Goal: Transaction & Acquisition: Purchase product/service

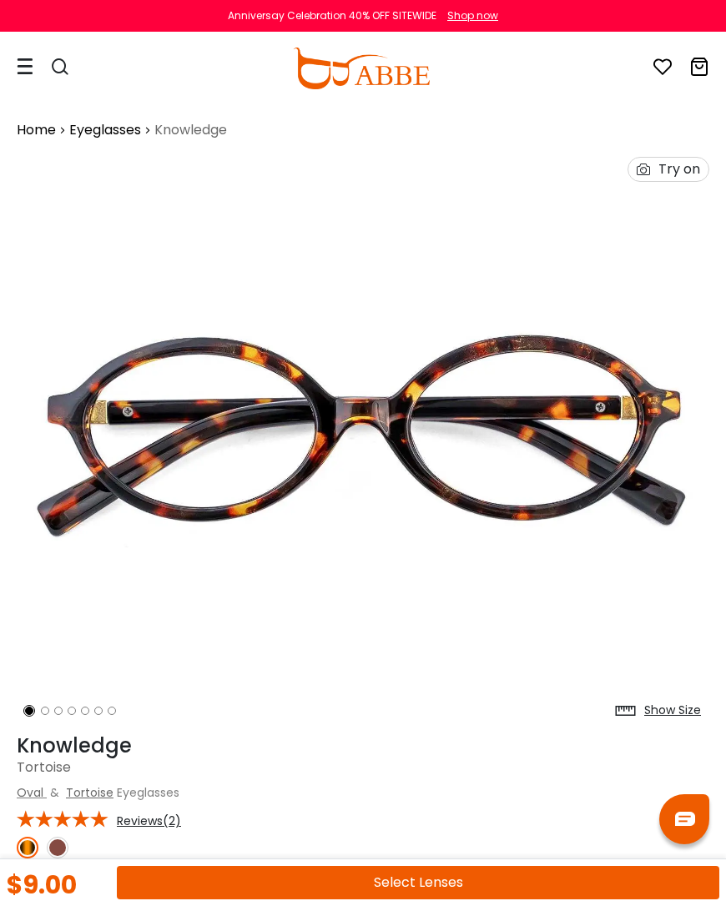
click at [29, 68] on icon at bounding box center [25, 67] width 17 height 18
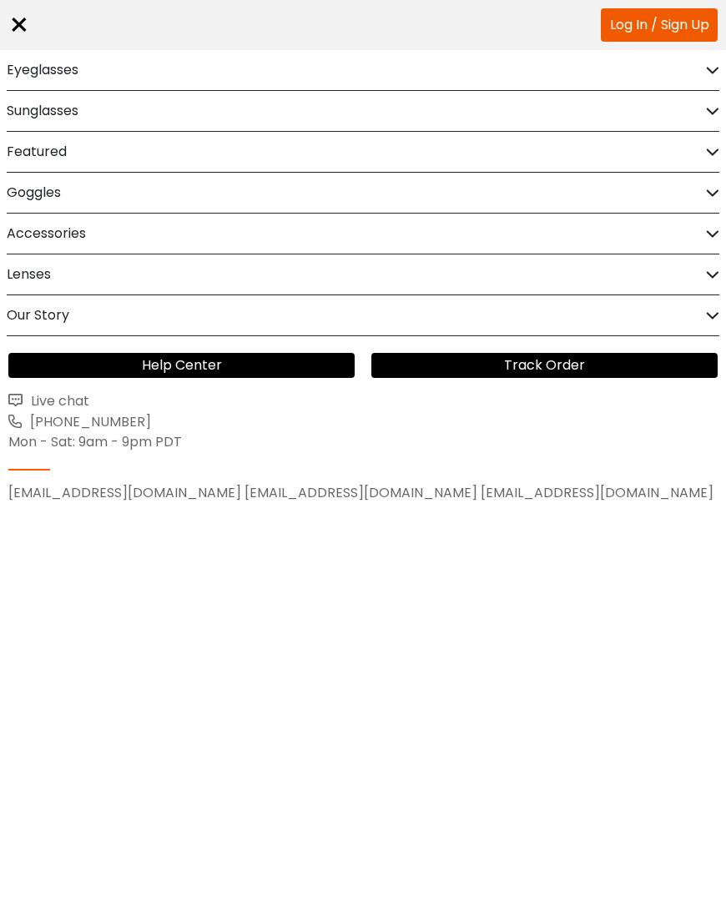
click at [70, 65] on h2 "Eyeglasses" at bounding box center [43, 70] width 72 height 40
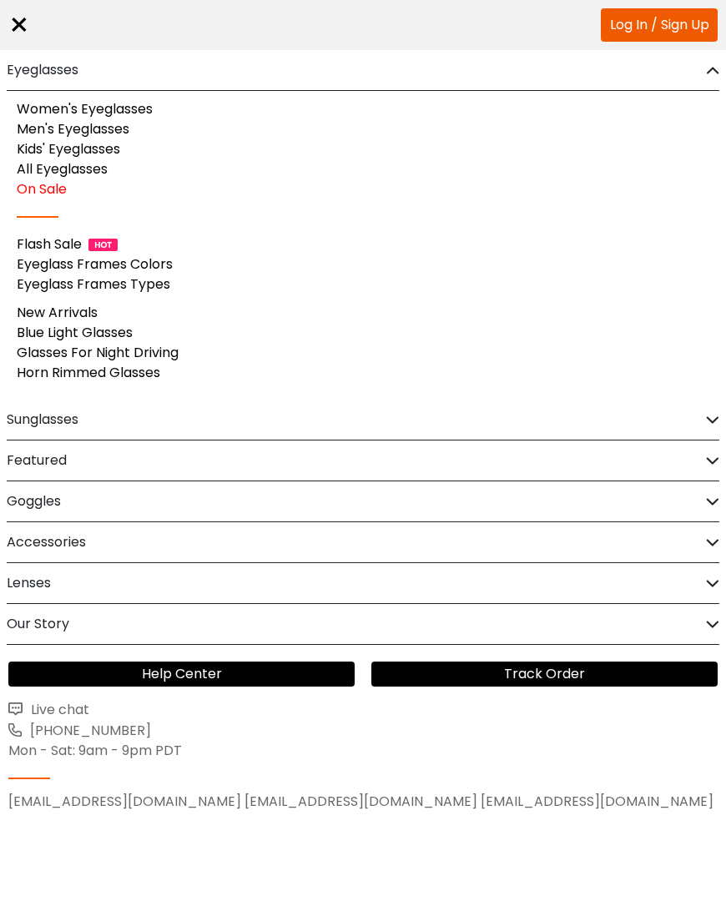
click at [53, 183] on link "On Sale" at bounding box center [42, 188] width 50 height 19
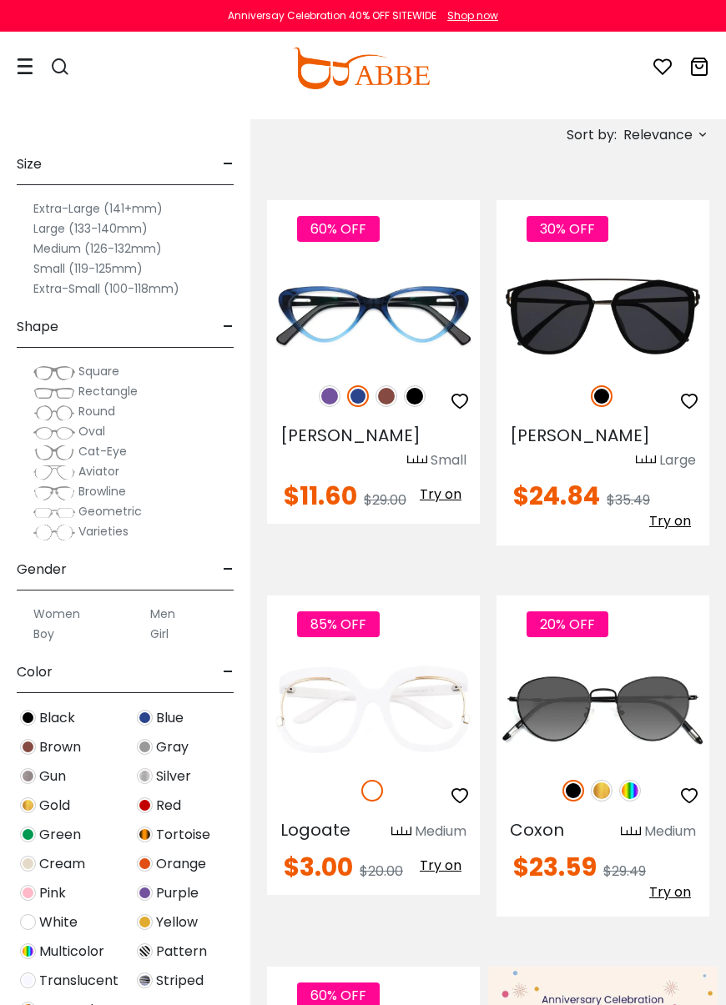
scroll to position [406, 0]
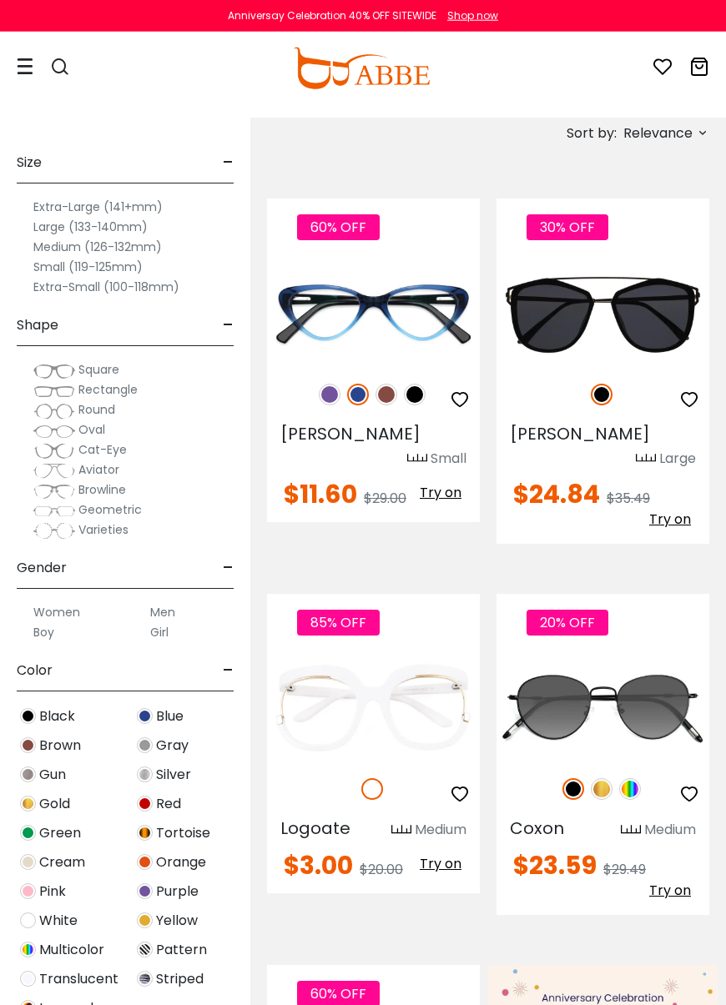
click at [634, 785] on img at bounding box center [630, 789] width 22 height 22
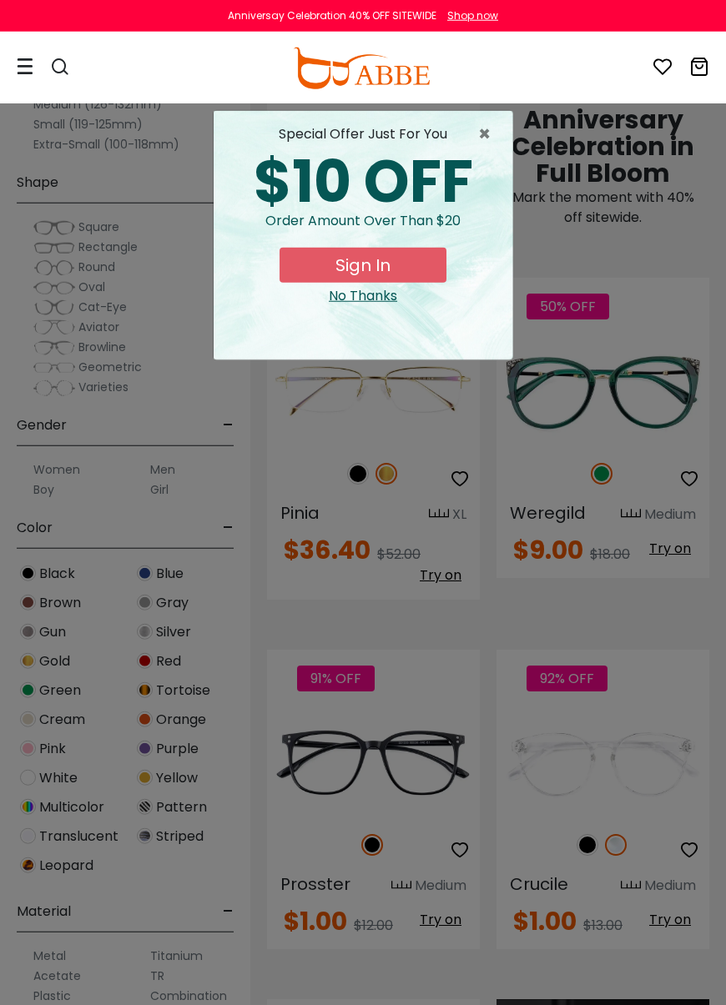
scroll to position [1490, 0]
click at [491, 136] on span "×" at bounding box center [488, 134] width 21 height 20
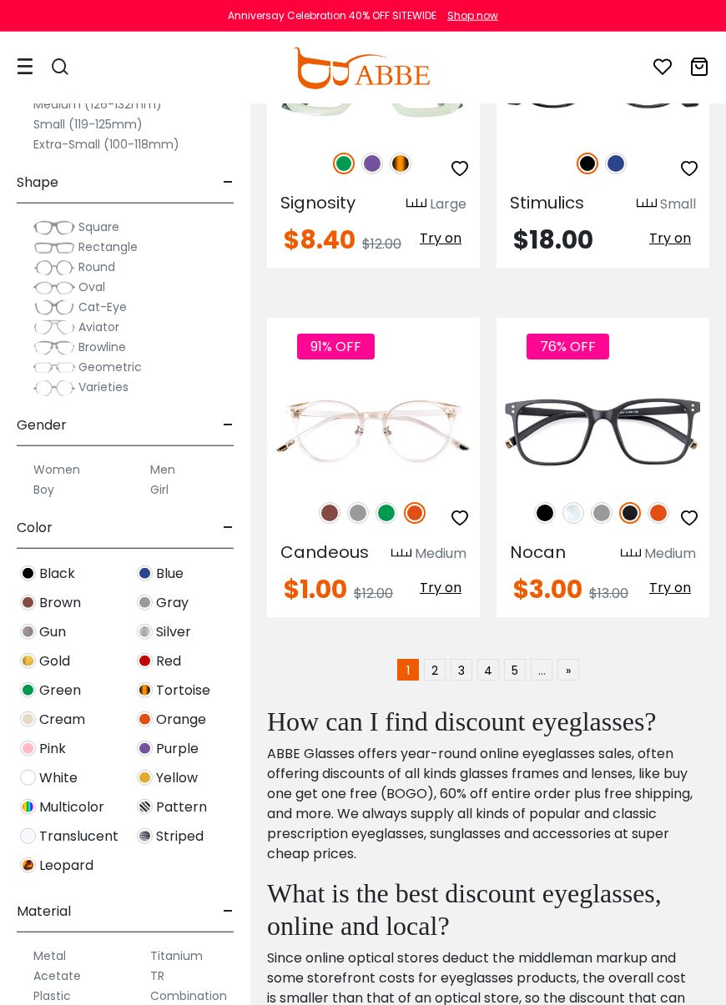
scroll to position [5415, 0]
click at [435, 658] on link "2" at bounding box center [435, 669] width 22 height 22
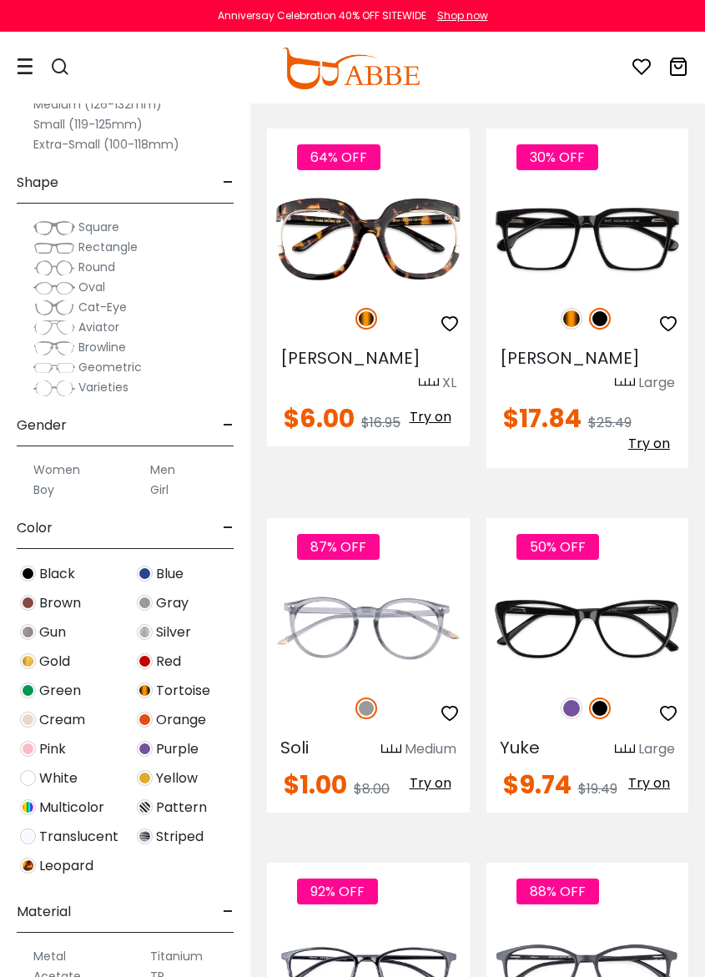
scroll to position [2633, 0]
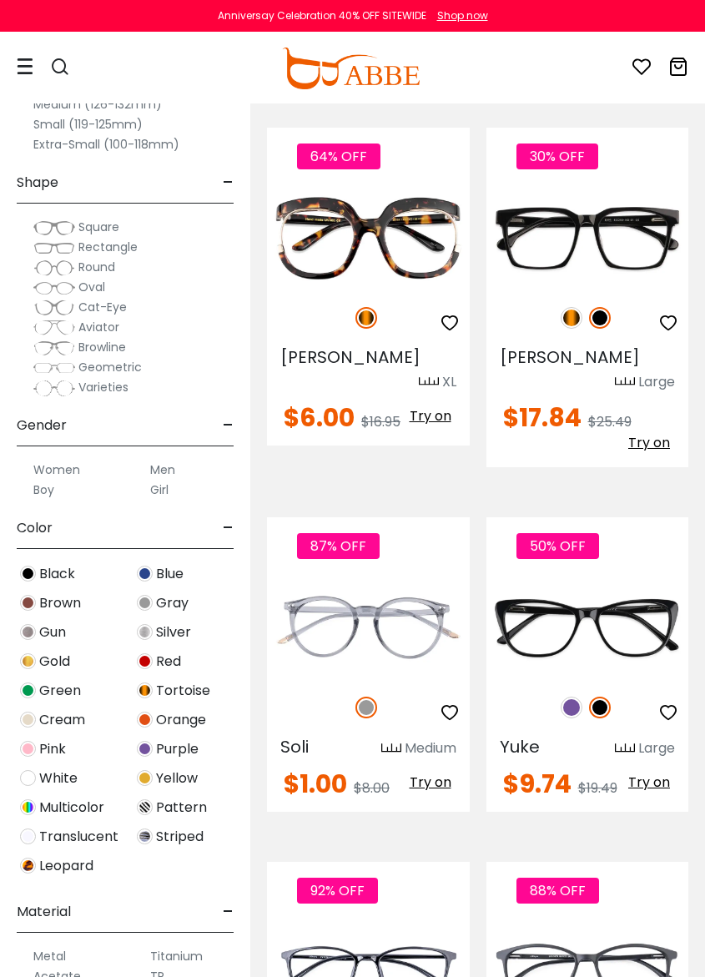
click at [0, 0] on img at bounding box center [0, 0] width 0 height 0
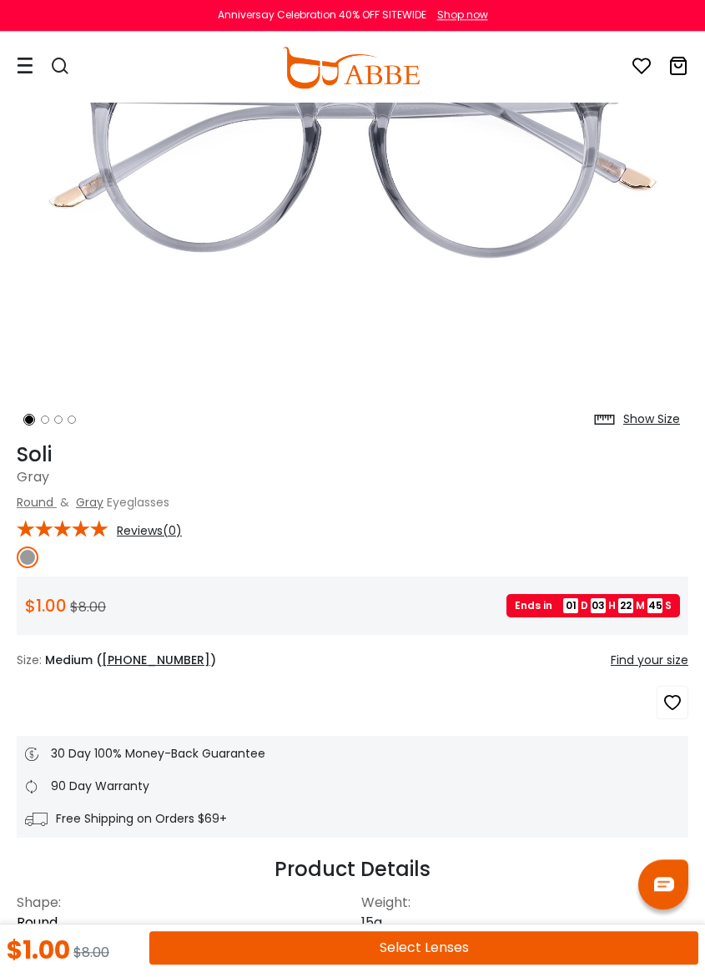
scroll to position [274, 0]
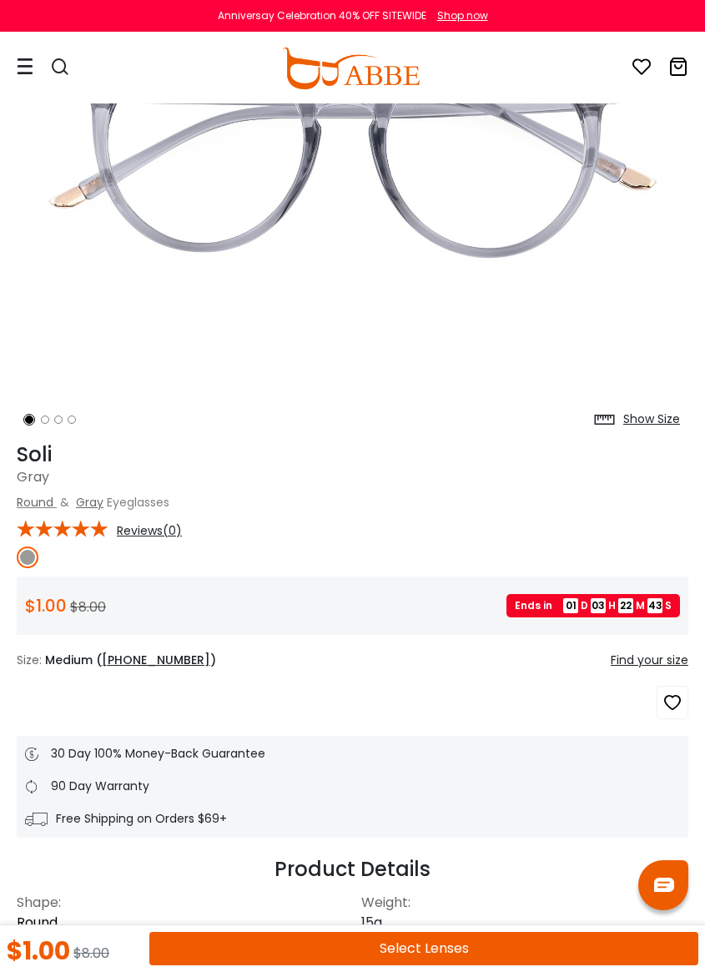
click at [449, 879] on button "Select Lenses" at bounding box center [423, 948] width 549 height 33
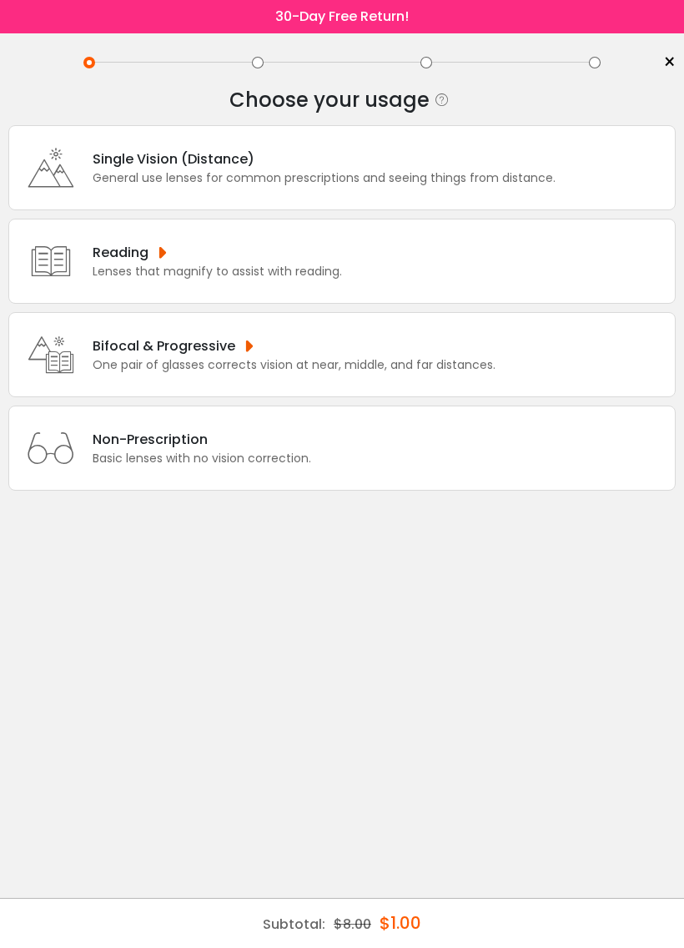
click at [256, 374] on div "One pair of glasses corrects vision at near, middle, and far distances." at bounding box center [294, 365] width 403 height 18
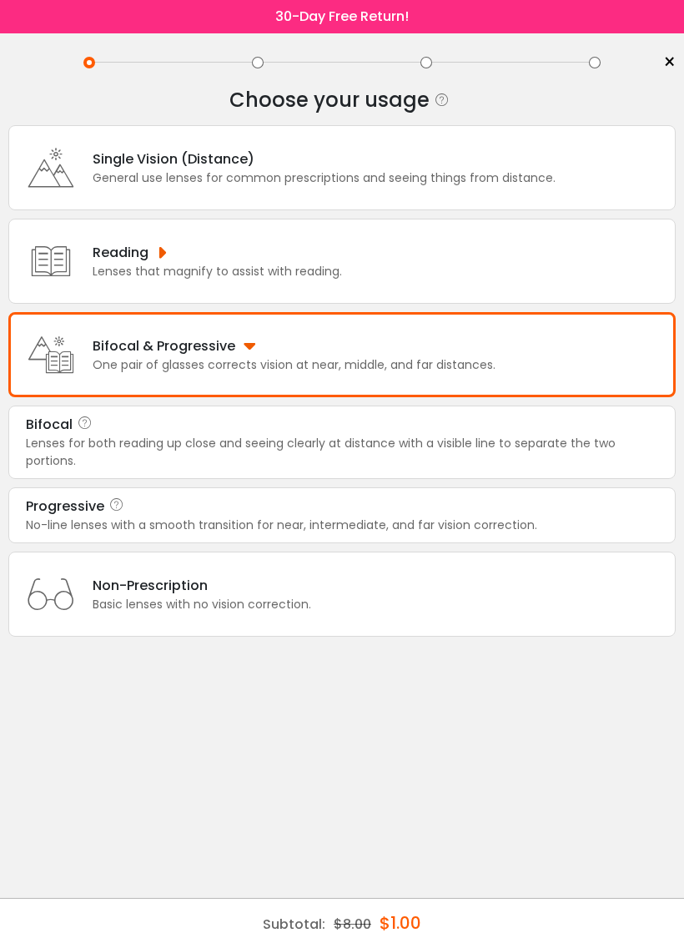
click at [301, 461] on div "Lenses for both reading up close and seeing clearly at distance with a visible …" at bounding box center [342, 452] width 632 height 35
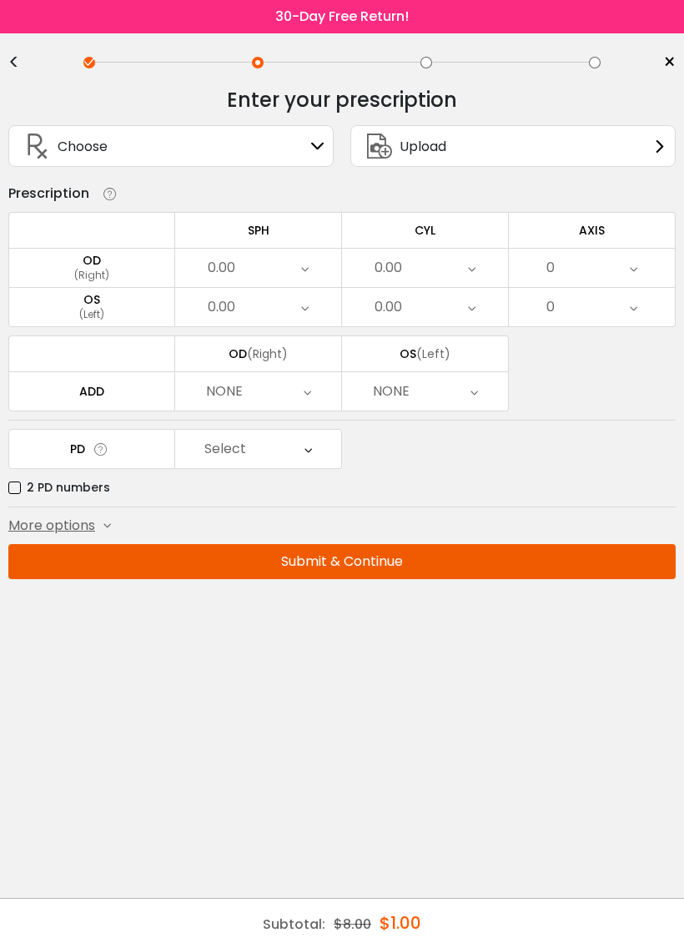
click at [142, 277] on div "(Right)" at bounding box center [91, 275] width 165 height 15
click at [108, 266] on div "OD" at bounding box center [91, 260] width 165 height 15
click at [125, 275] on div "(Right)" at bounding box center [91, 275] width 165 height 15
click at [312, 153] on icon at bounding box center [317, 145] width 13 height 13
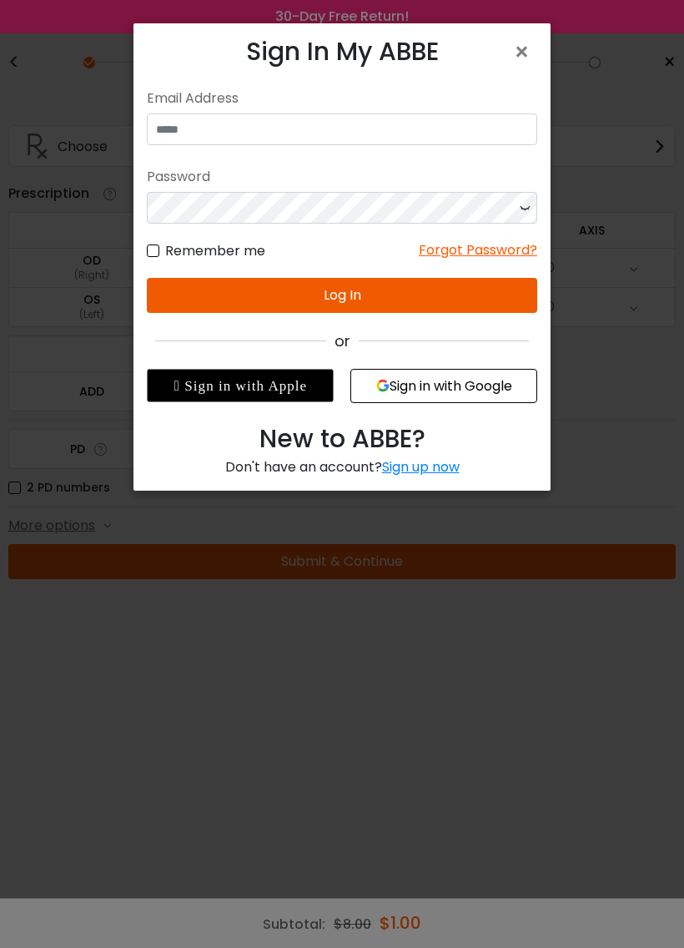
click at [532, 51] on span "×" at bounding box center [525, 52] width 24 height 36
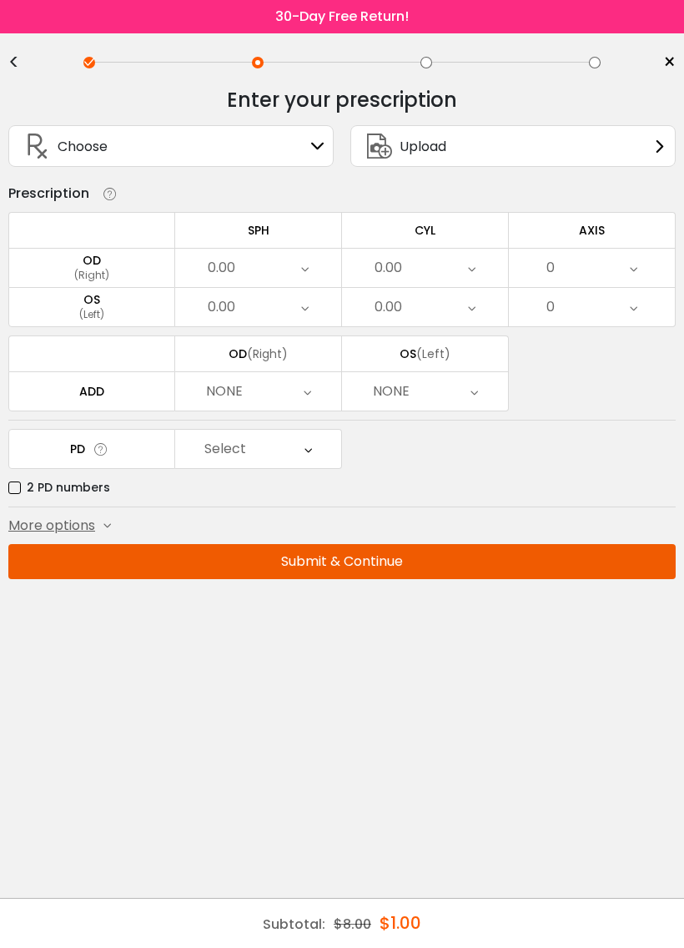
click at [103, 281] on div "(Right)" at bounding box center [91, 275] width 165 height 15
click at [105, 268] on div "OD" at bounding box center [91, 260] width 165 height 15
click at [310, 159] on div "Choose Sign In" at bounding box center [171, 146] width 307 height 40
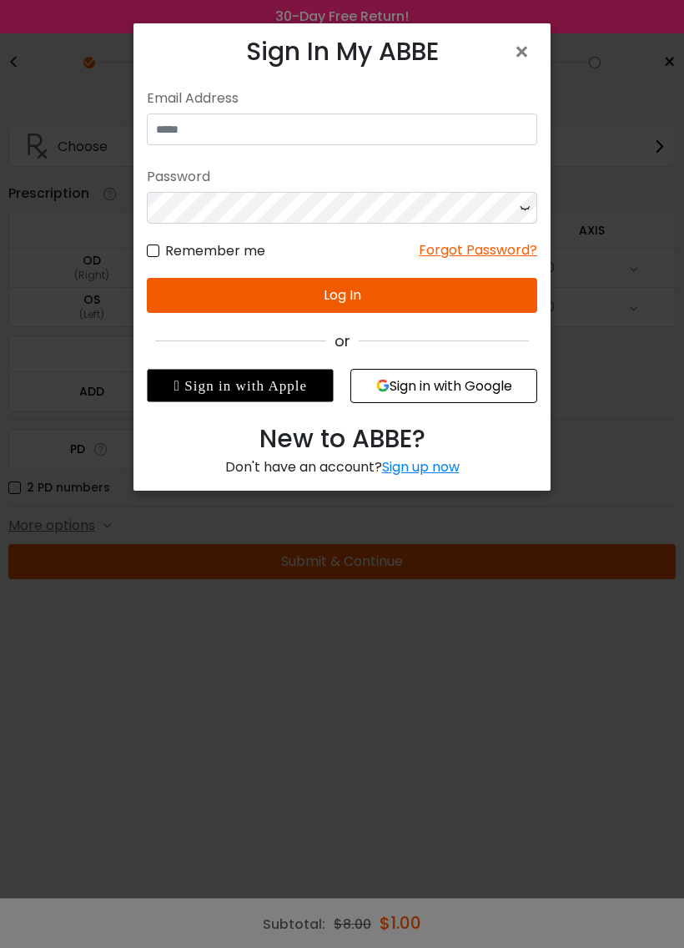
click at [451, 461] on div "Sign up now" at bounding box center [421, 466] width 78 height 19
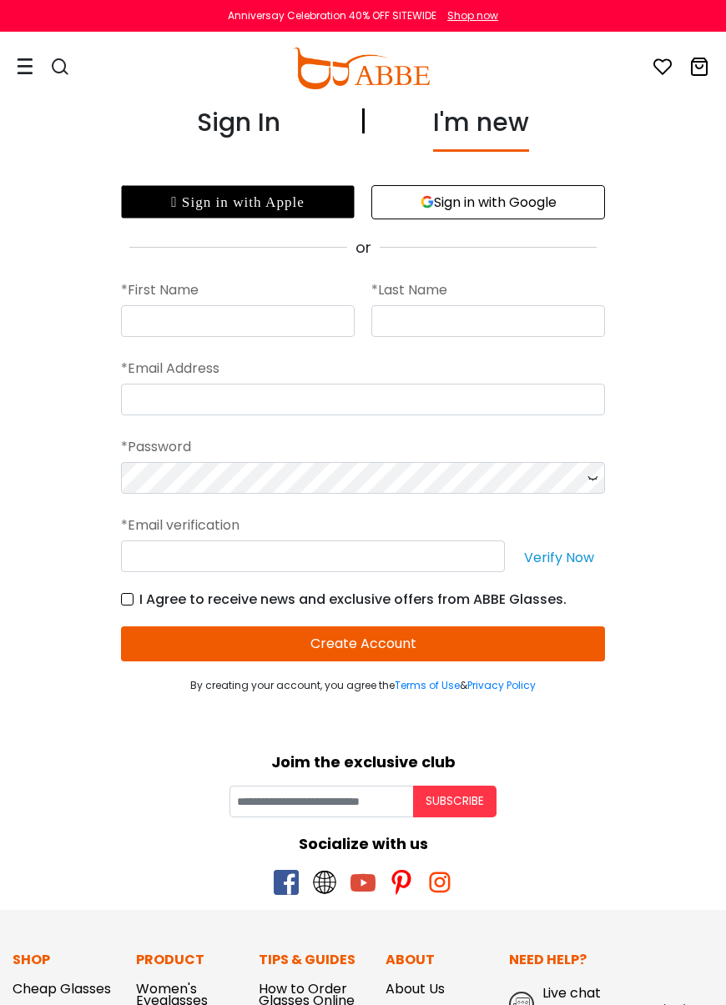
click at [279, 269] on div "*First Name" at bounding box center [238, 298] width 250 height 78
click at [199, 325] on input "text" at bounding box center [238, 321] width 234 height 32
type input "*****"
click at [410, 316] on input "text" at bounding box center [488, 321] width 234 height 32
type input "********"
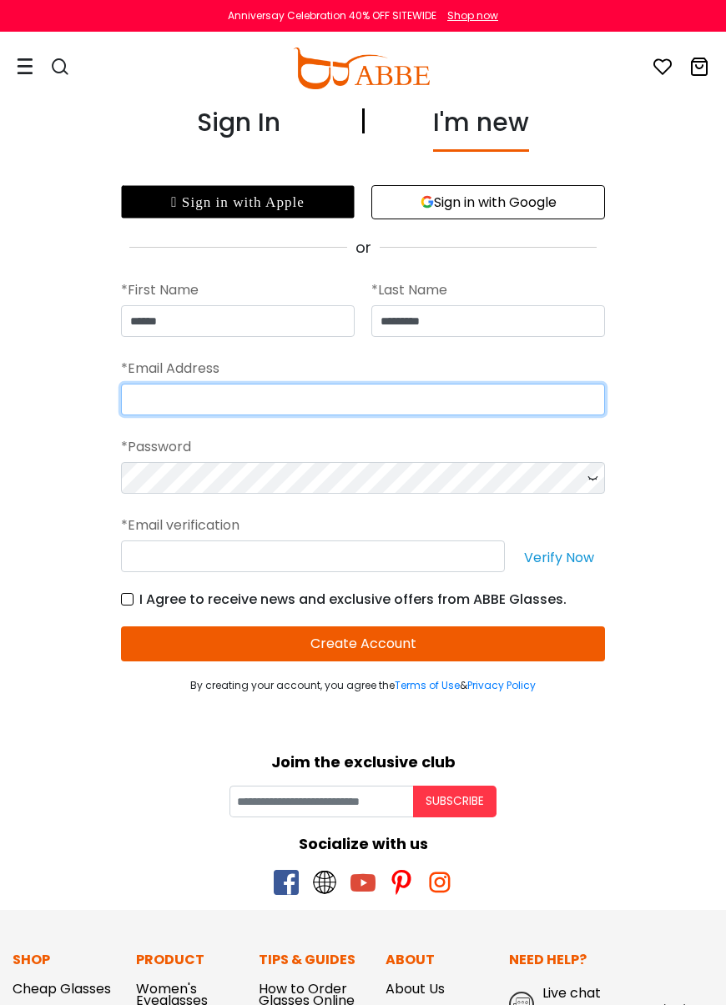
click at [225, 412] on input "email" at bounding box center [363, 400] width 484 height 32
type input "**********"
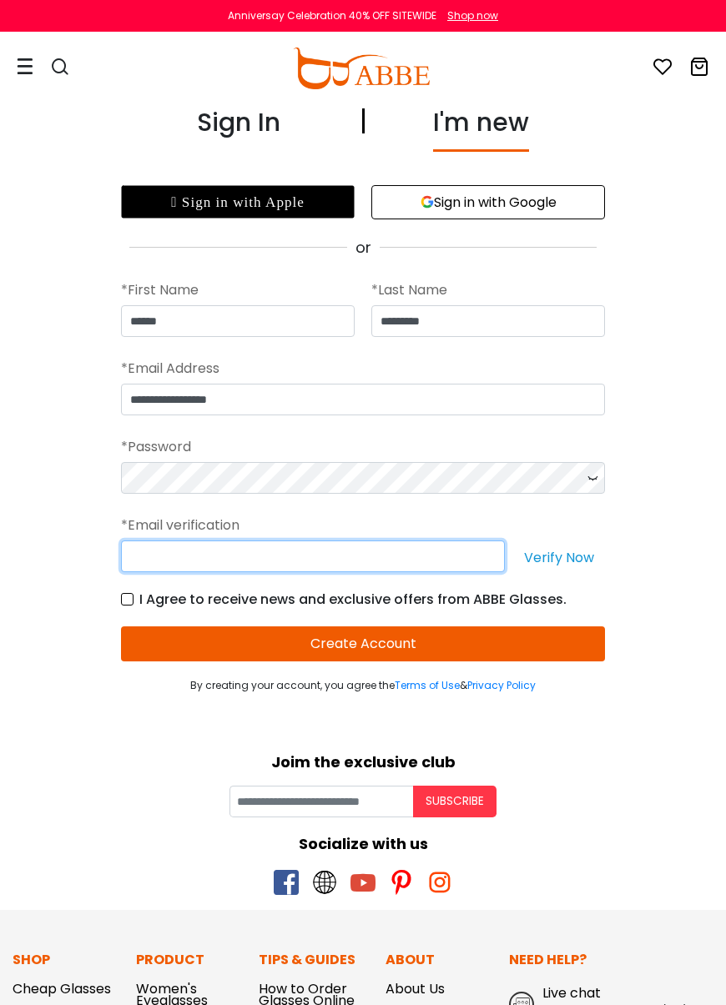
click at [221, 558] on input "text" at bounding box center [313, 557] width 384 height 32
click at [369, 645] on button "Create Account" at bounding box center [363, 643] width 484 height 35
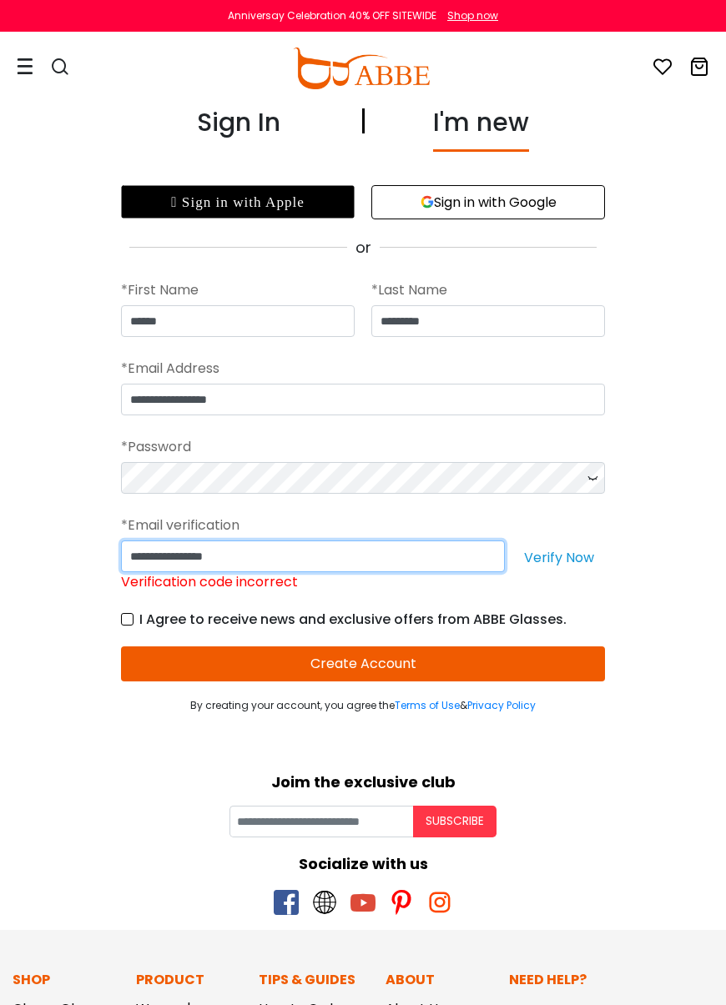
click at [312, 558] on input "**********" at bounding box center [313, 557] width 384 height 32
type input "*"
click at [566, 558] on button "Verify Now" at bounding box center [559, 557] width 92 height 32
click at [195, 565] on input "Please enter the characters you received in your email" at bounding box center [313, 557] width 384 height 32
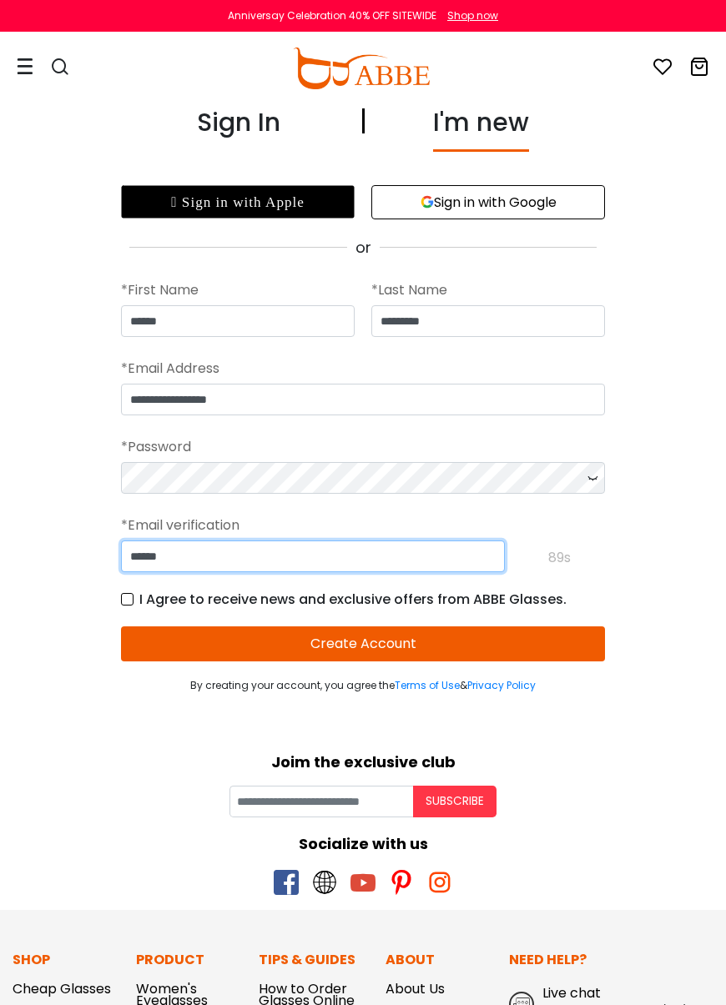
type input "******"
click at [365, 640] on button "Create Account" at bounding box center [363, 643] width 484 height 35
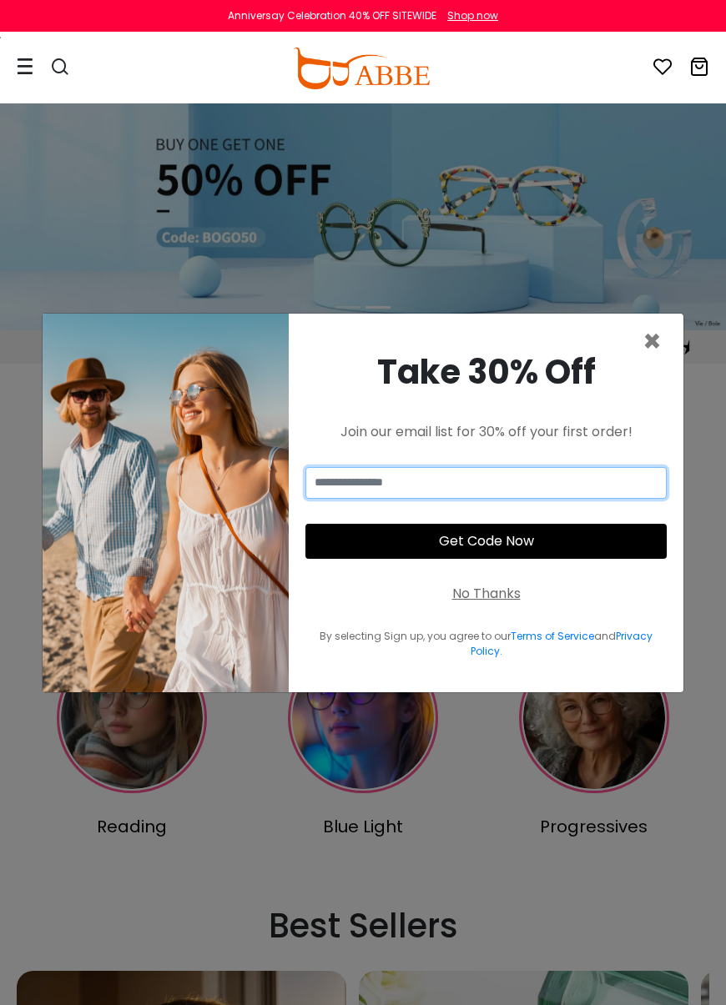
click at [362, 479] on input "email" at bounding box center [485, 483] width 361 height 32
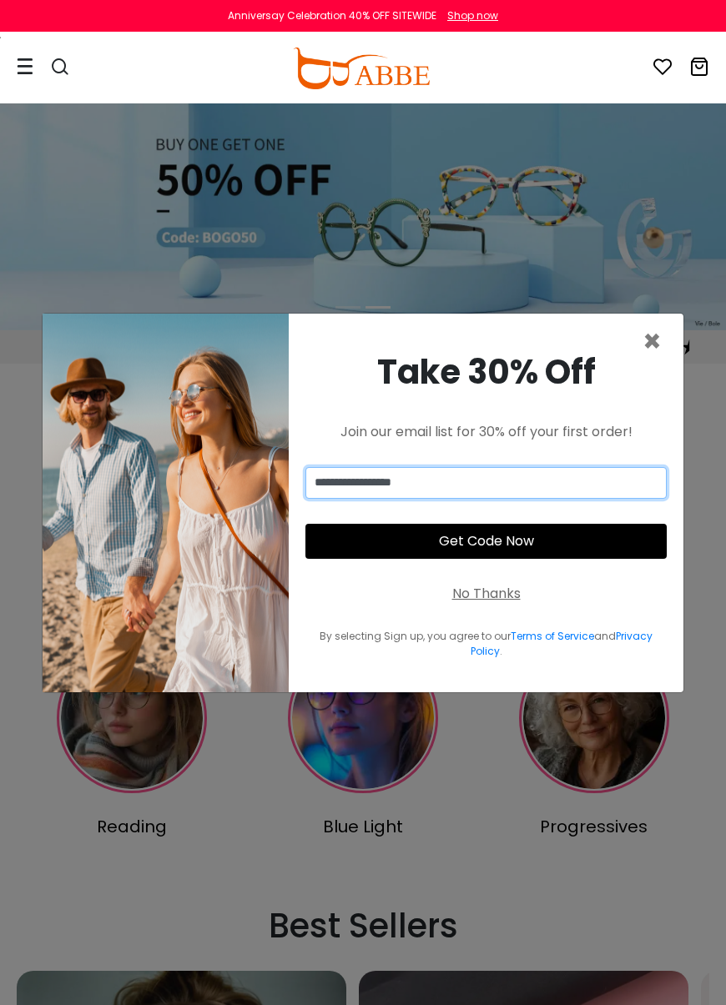
type input "**********"
click at [490, 548] on button "Get Code Now" at bounding box center [485, 541] width 361 height 35
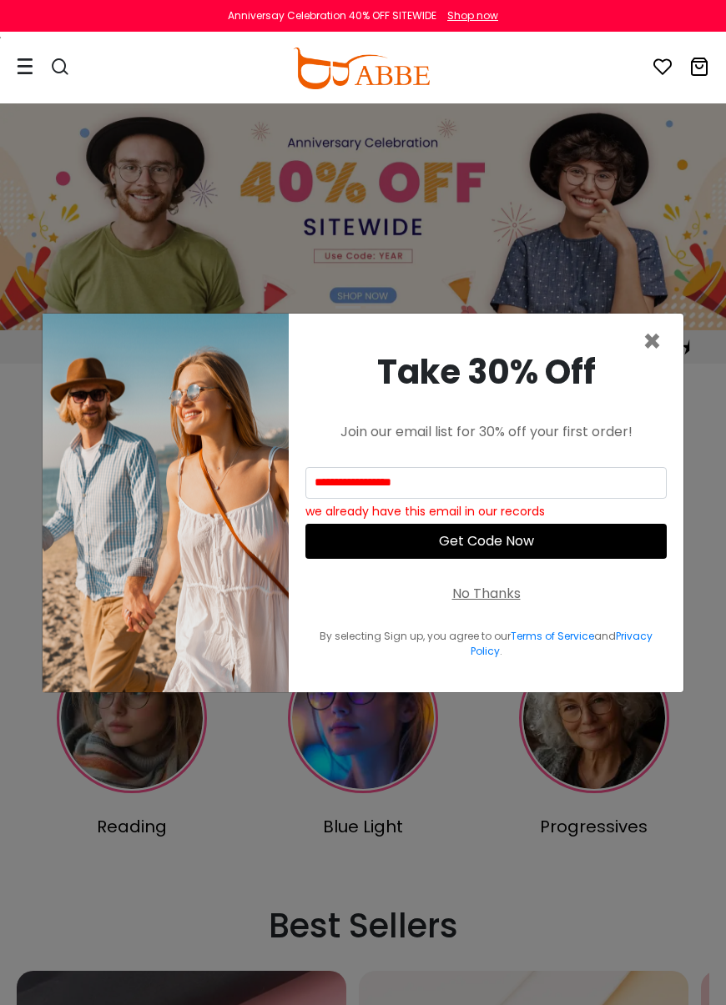
click at [491, 601] on div "**********" at bounding box center [486, 503] width 395 height 379
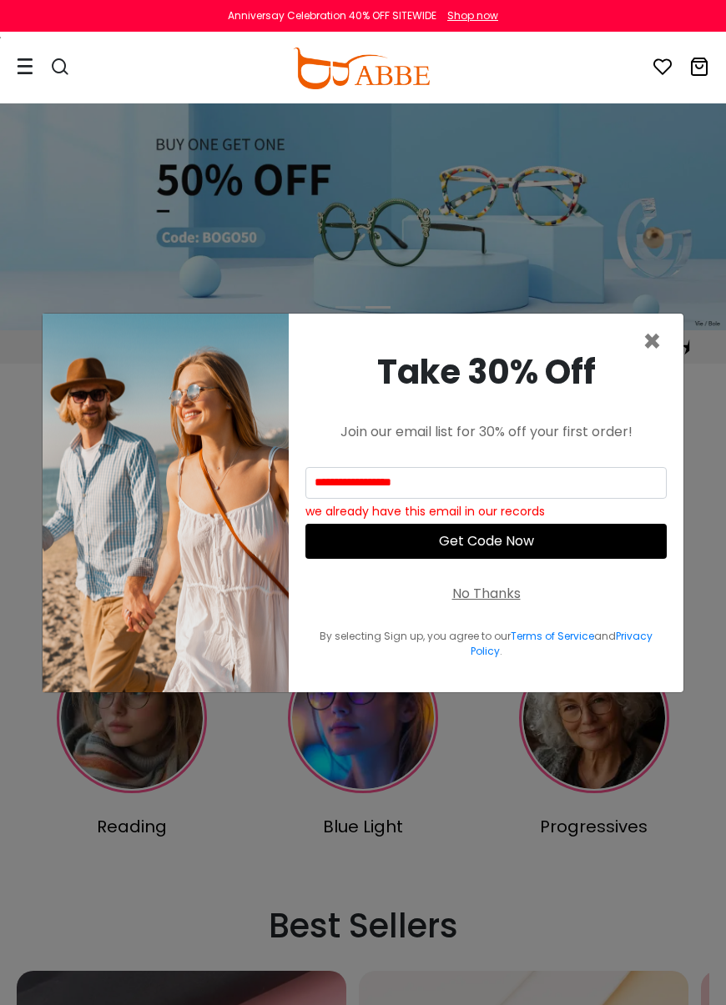
click at [655, 340] on span "×" at bounding box center [651, 341] width 19 height 43
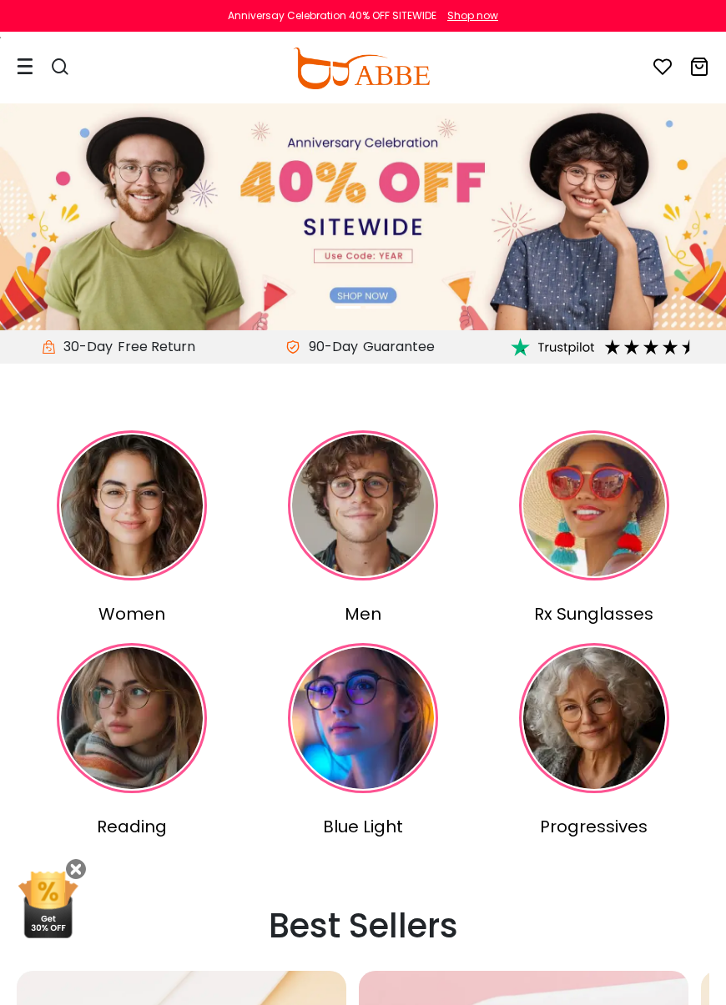
click at [130, 507] on img at bounding box center [132, 505] width 150 height 150
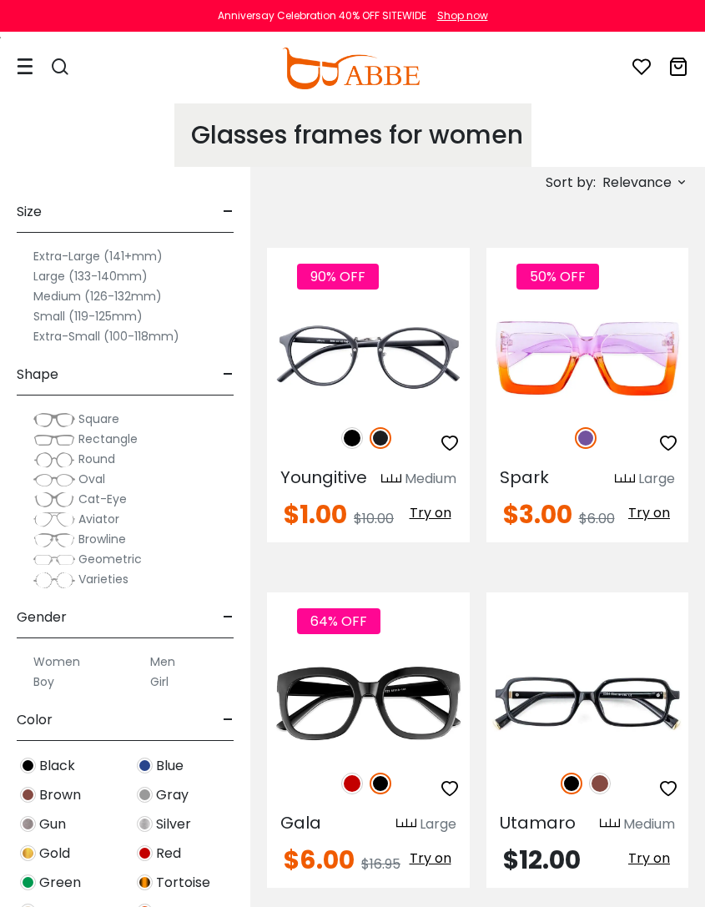
click at [0, 0] on img at bounding box center [0, 0] width 0 height 0
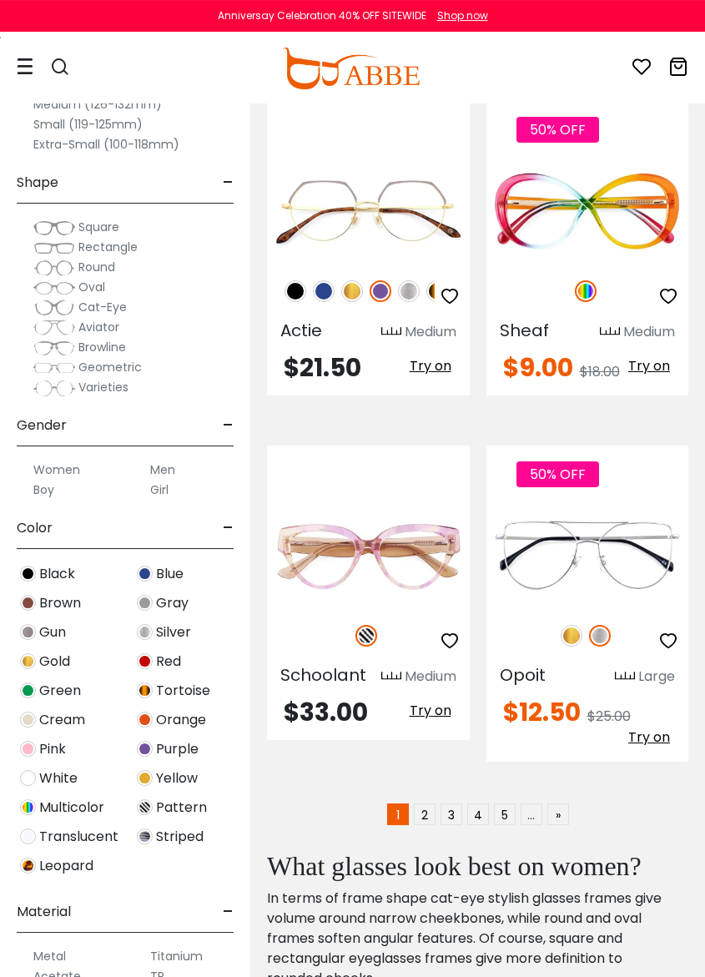
scroll to position [5003, 0]
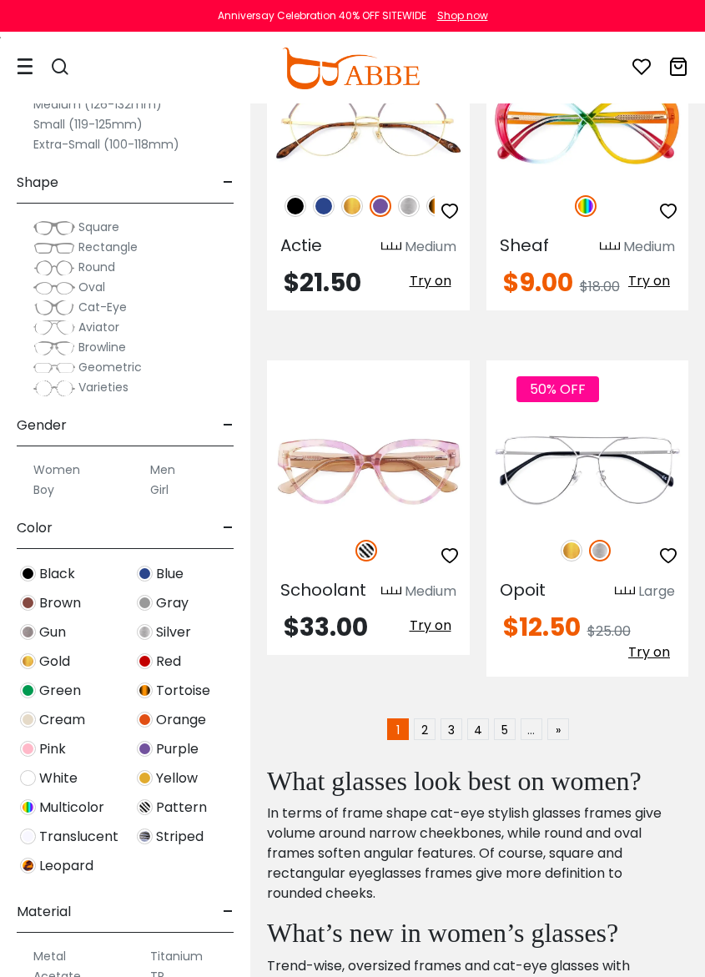
click at [420, 718] on link "2" at bounding box center [425, 729] width 22 height 22
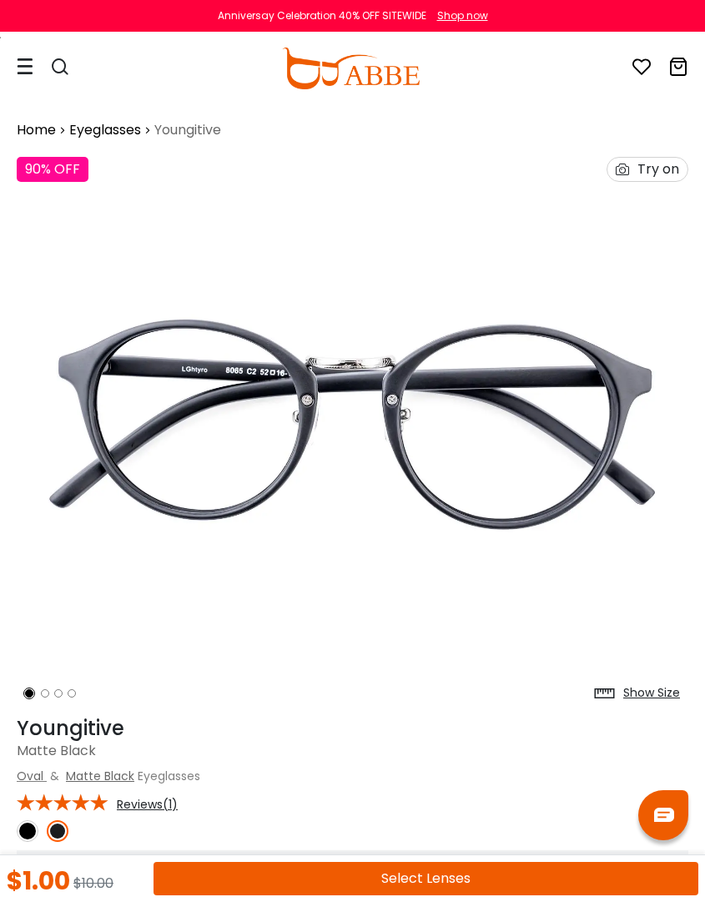
click at [22, 828] on img at bounding box center [28, 831] width 22 height 22
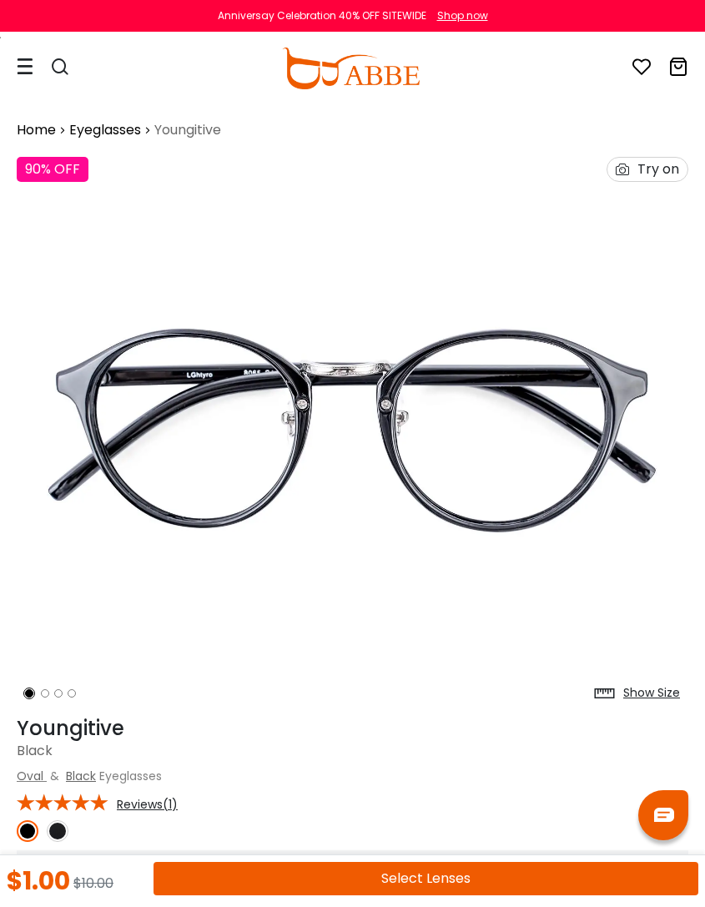
click at [66, 823] on img at bounding box center [58, 831] width 22 height 22
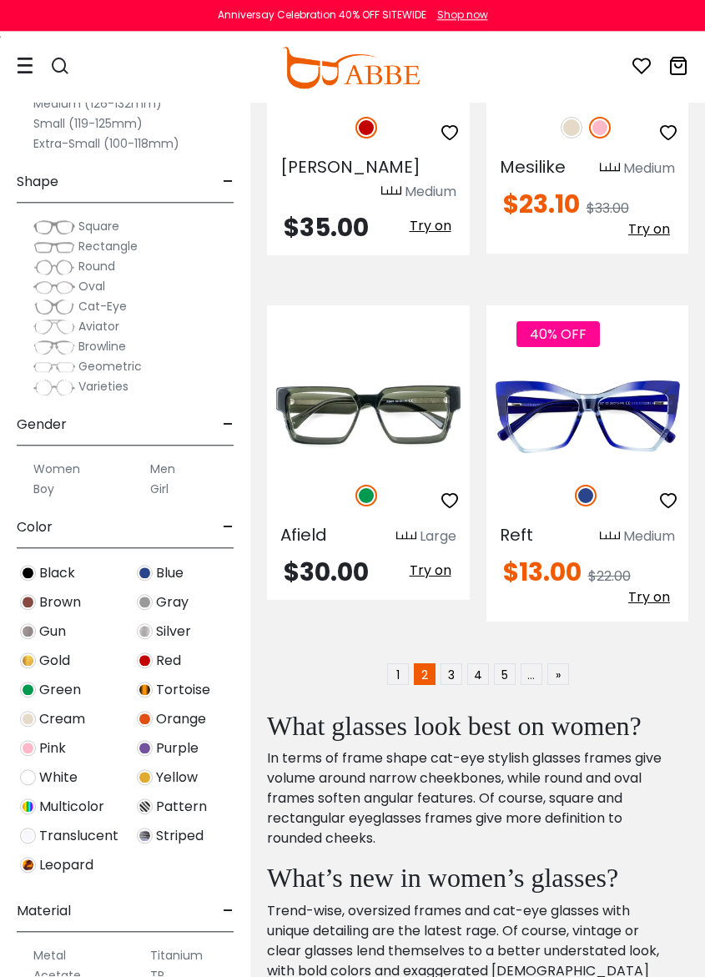
scroll to position [4964, 0]
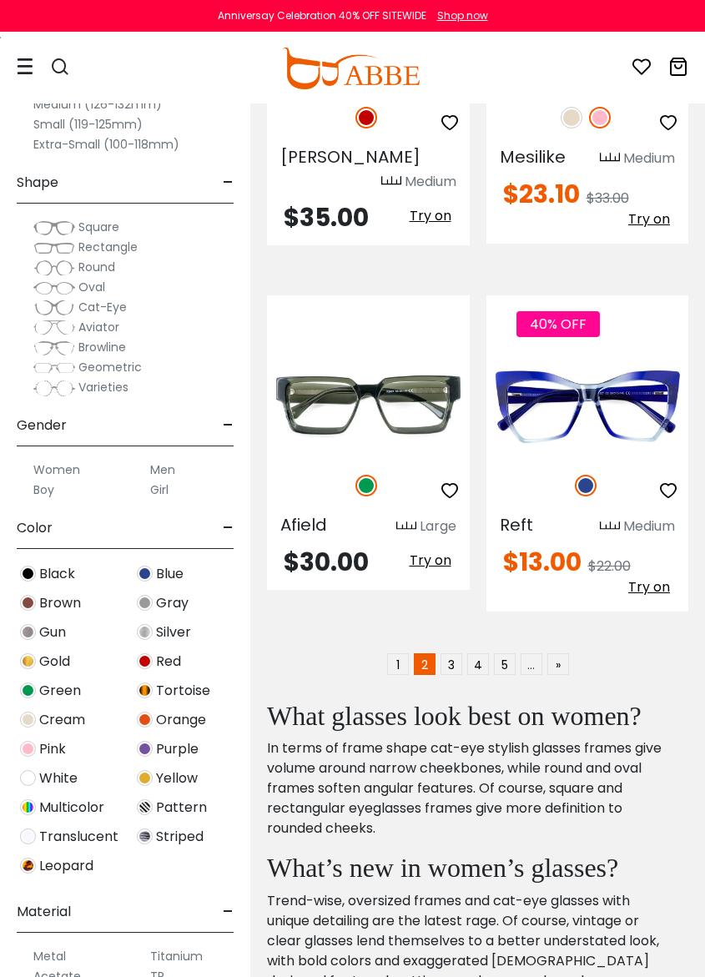
click at [453, 653] on link "3" at bounding box center [451, 664] width 22 height 22
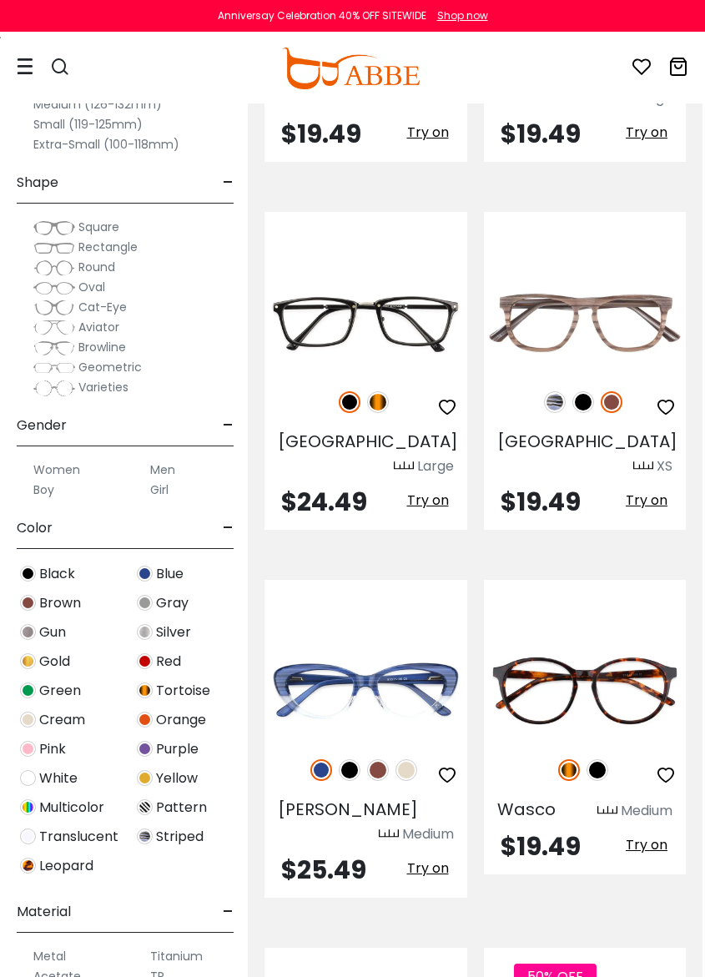
scroll to position [3713, 3]
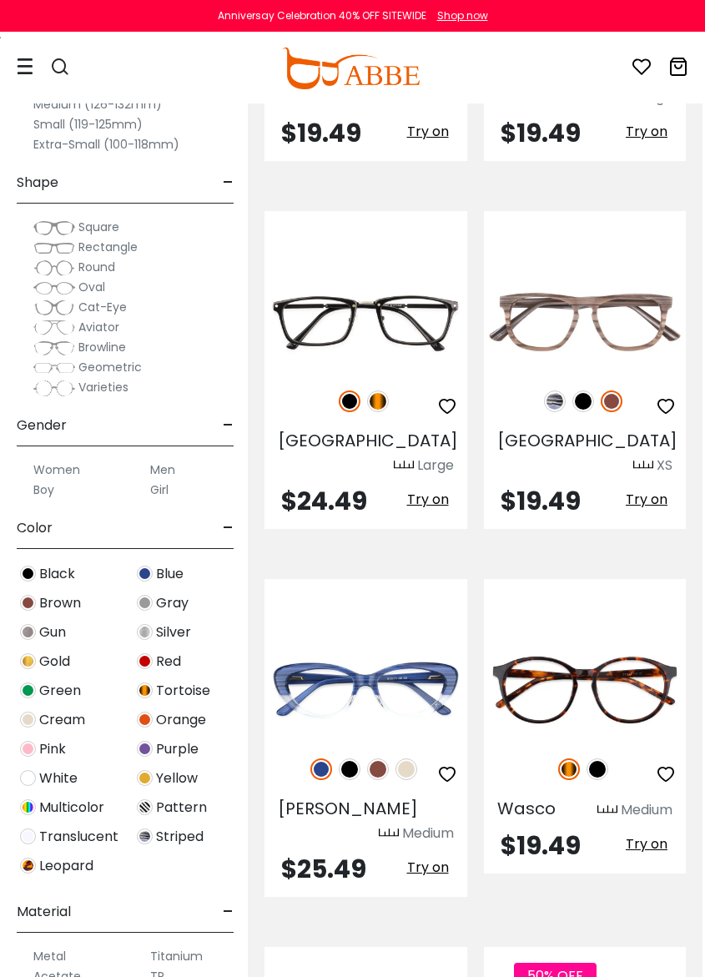
click at [169, 463] on label "Men" at bounding box center [162, 470] width 25 height 20
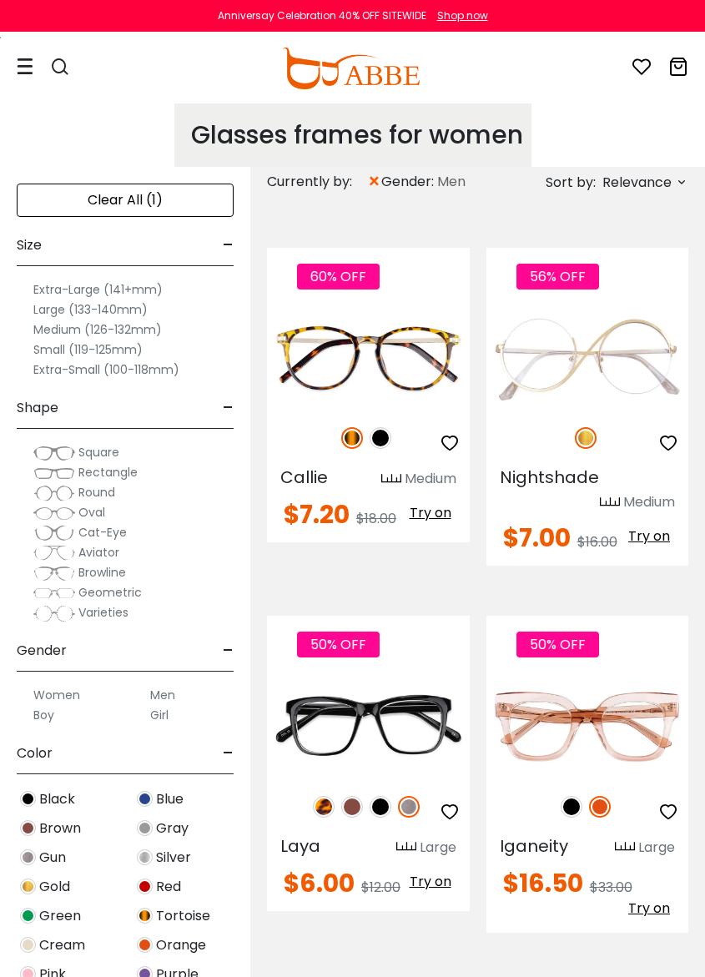
click at [30, 65] on icon at bounding box center [25, 67] width 17 height 18
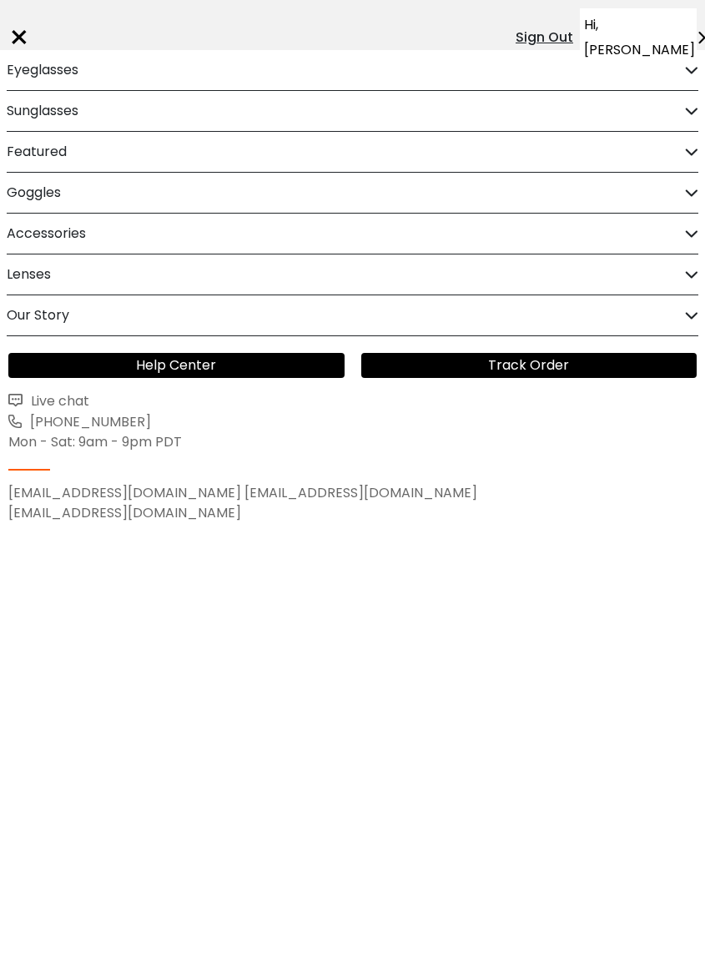
click at [683, 63] on div "Eyeglasses Women's Eyeglasses Men's Eyeglasses Kids' Eyeglasses All Eyeglasses …" at bounding box center [352, 70] width 705 height 41
click at [683, 72] on icon at bounding box center [691, 70] width 13 height 13
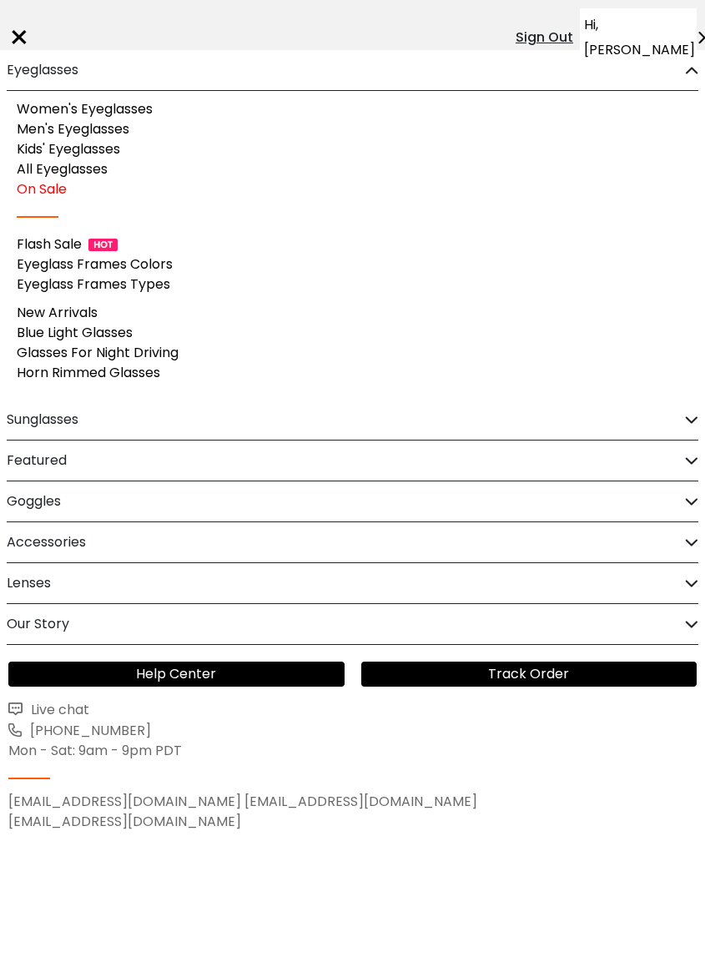
click at [118, 137] on link "Men's Eyeglasses" at bounding box center [73, 128] width 113 height 19
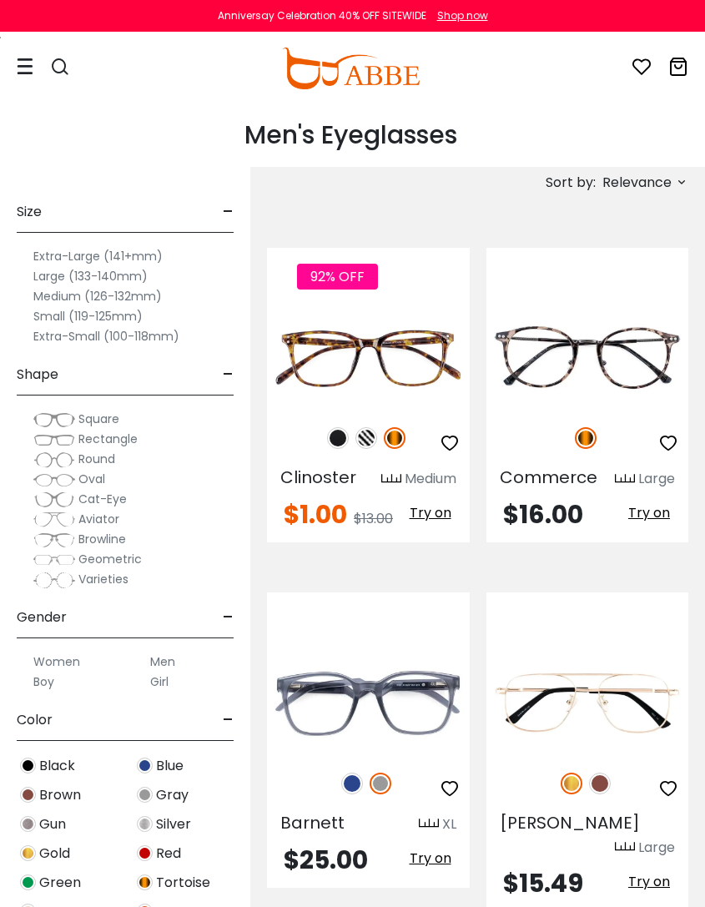
click at [400, 428] on img at bounding box center [395, 438] width 22 height 22
click at [0, 0] on img at bounding box center [0, 0] width 0 height 0
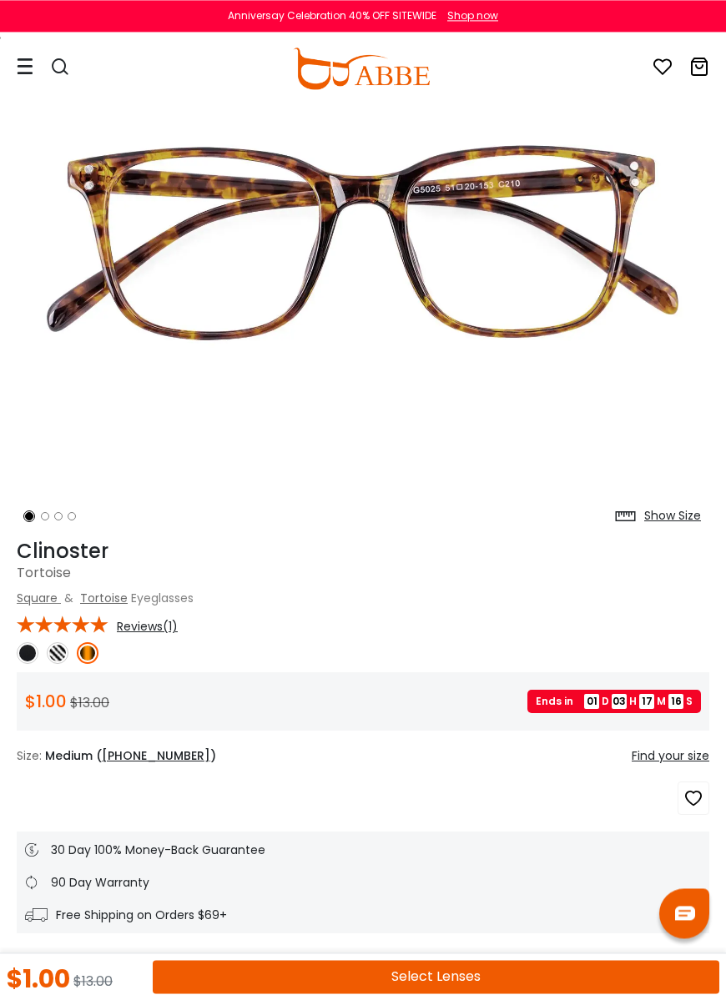
scroll to position [194, 0]
click at [449, 906] on button "Select Lenses" at bounding box center [436, 976] width 566 height 33
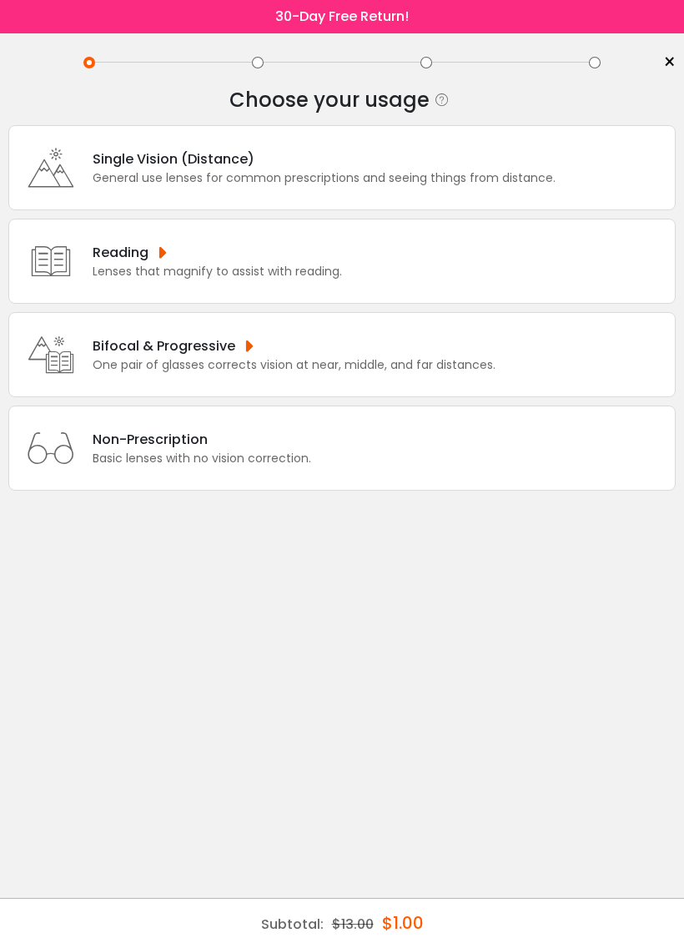
click at [254, 356] on div "Bifocal & Progressive" at bounding box center [294, 345] width 403 height 21
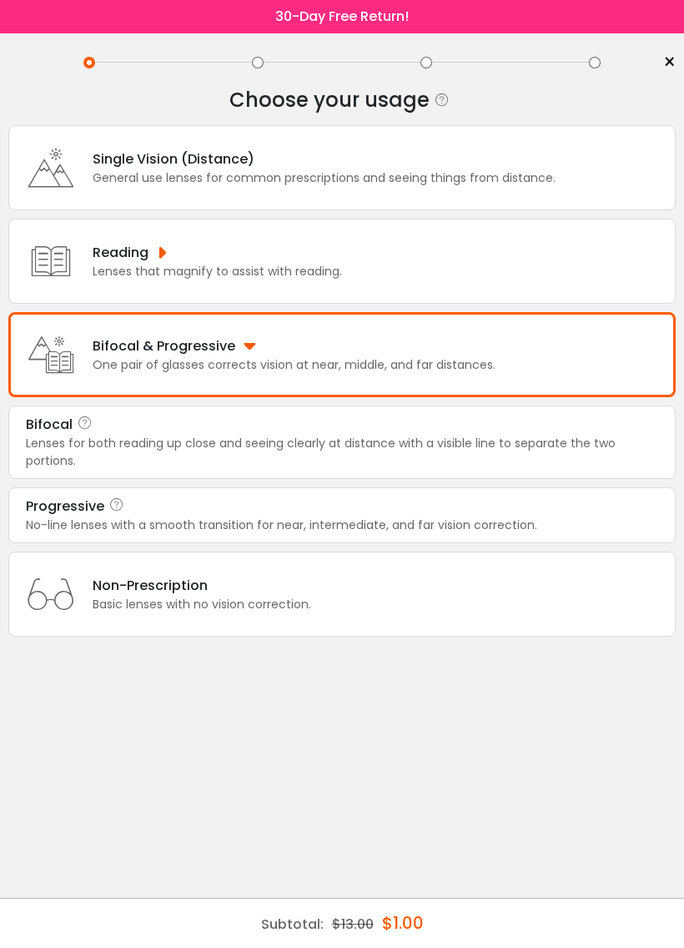
click at [325, 459] on div "Lenses for both reading up close and seeing clearly at distance with a visible …" at bounding box center [342, 452] width 632 height 35
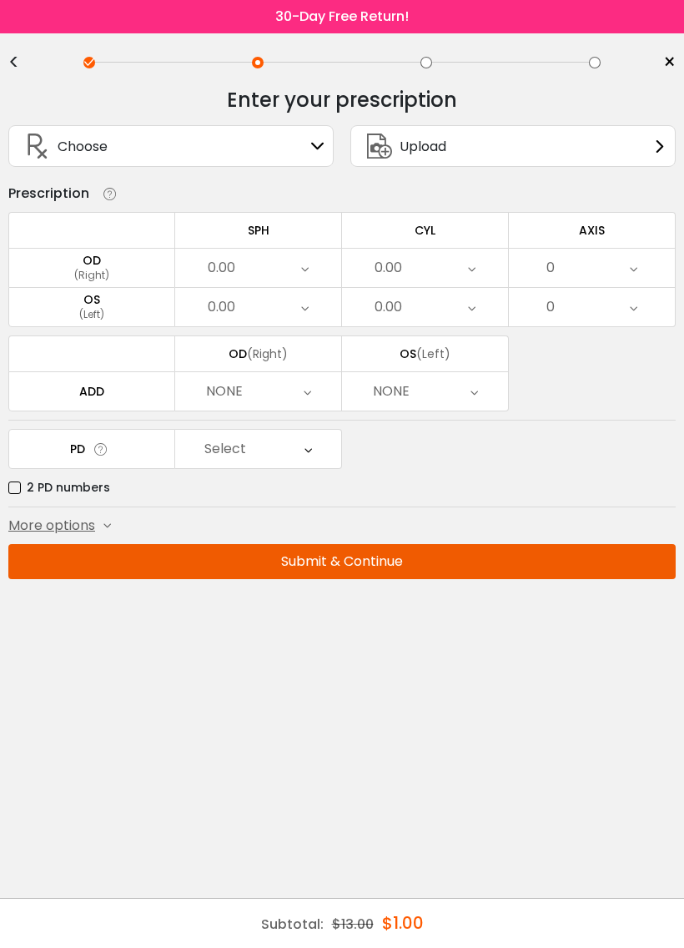
click at [123, 264] on div "OD" at bounding box center [91, 260] width 165 height 15
click at [95, 267] on div "OD" at bounding box center [91, 260] width 165 height 15
click at [324, 146] on icon at bounding box center [317, 145] width 13 height 13
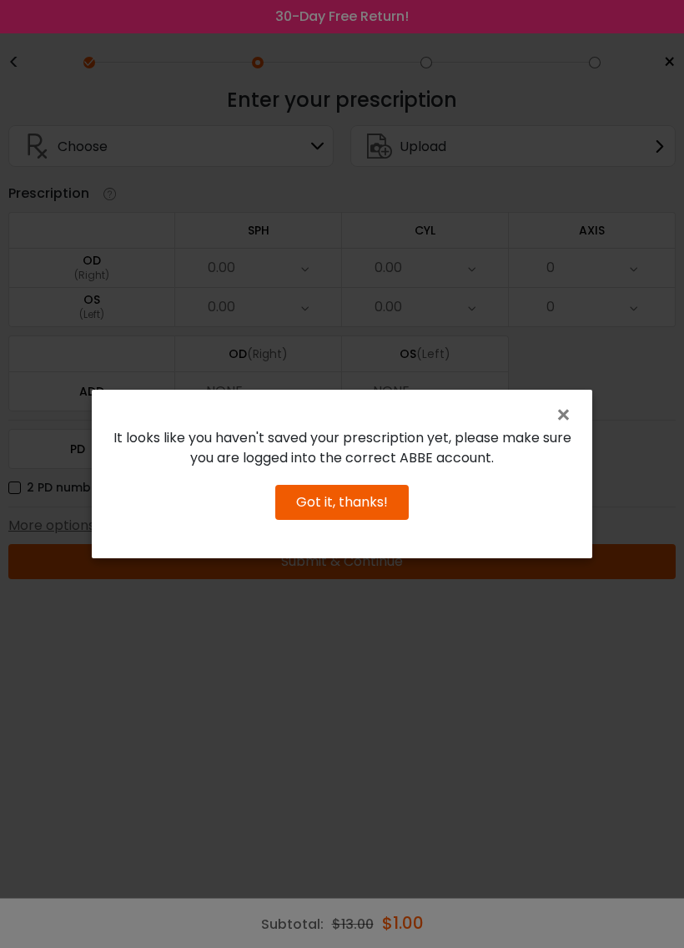
click at [331, 509] on button "Got it, thanks!" at bounding box center [341, 502] width 133 height 35
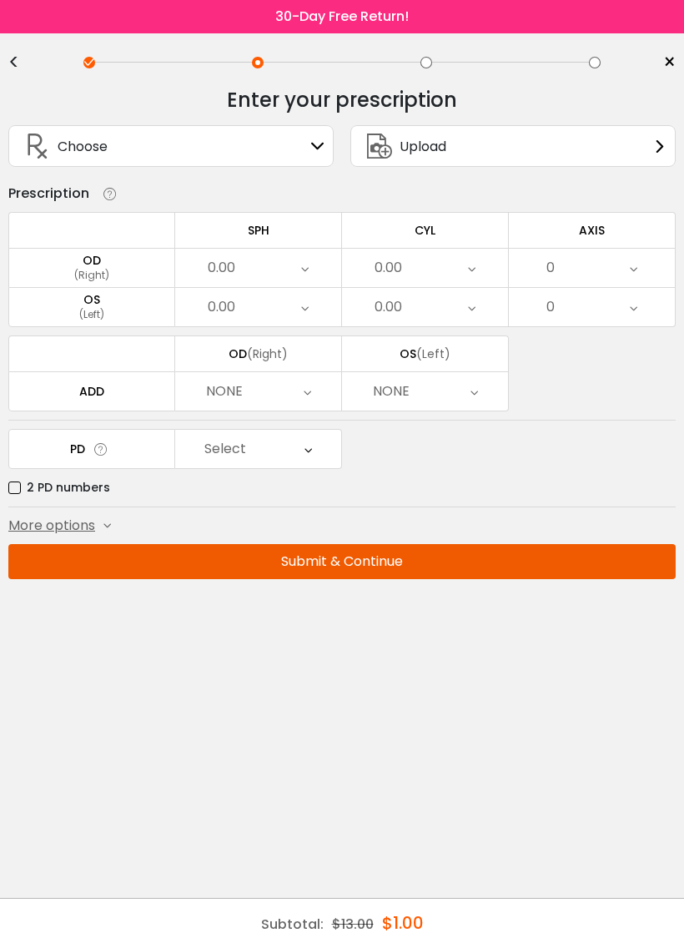
click at [88, 268] on div "OD" at bounding box center [91, 260] width 165 height 15
click at [661, 144] on icon at bounding box center [659, 145] width 13 height 13
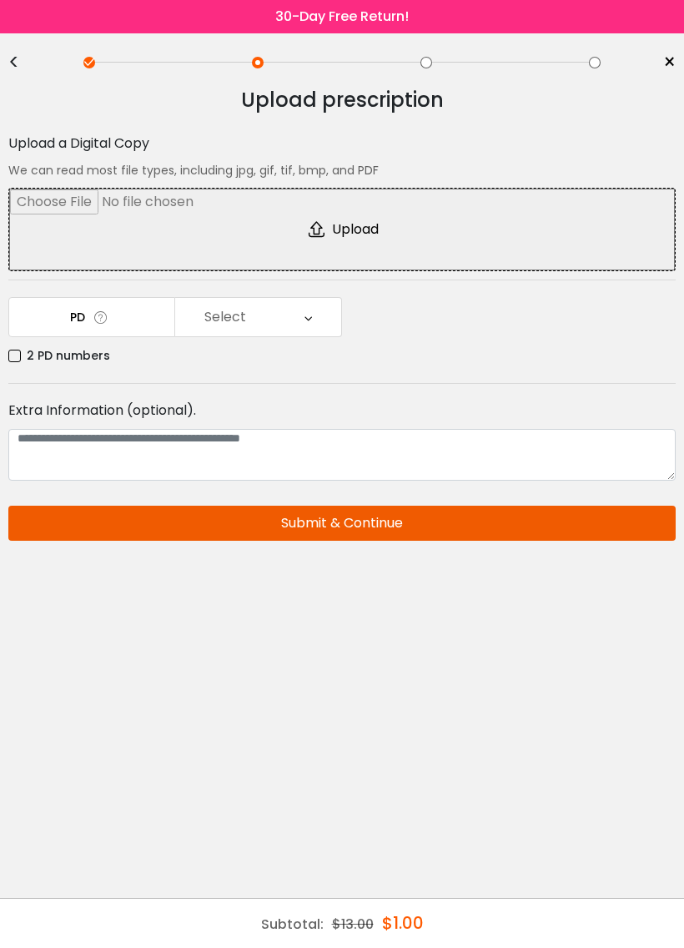
click at [13, 56] on div "<" at bounding box center [20, 62] width 25 height 13
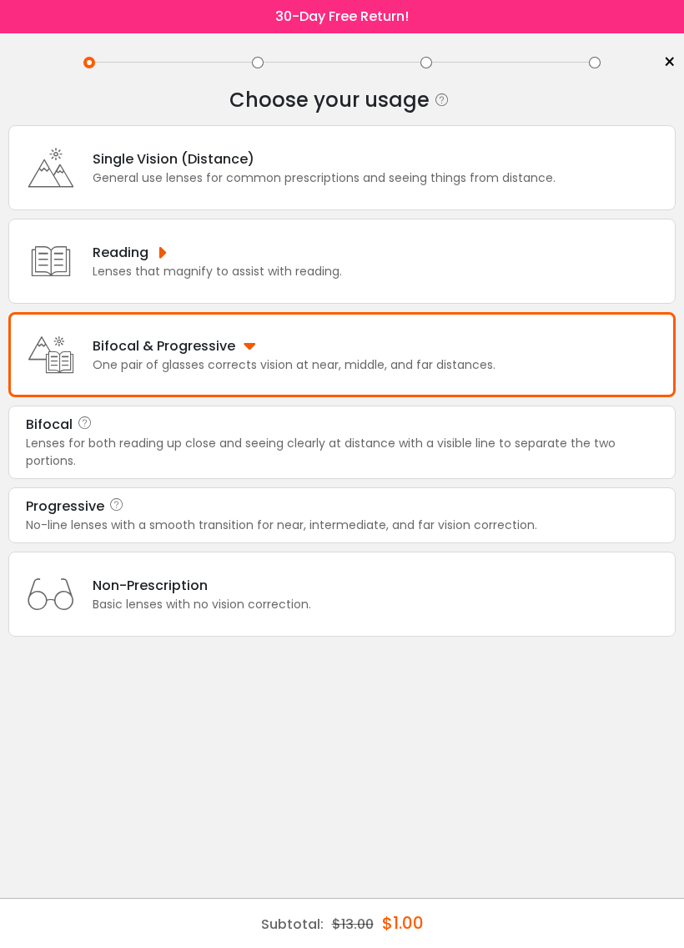
click at [463, 356] on div "Bifocal & Progressive" at bounding box center [294, 345] width 403 height 21
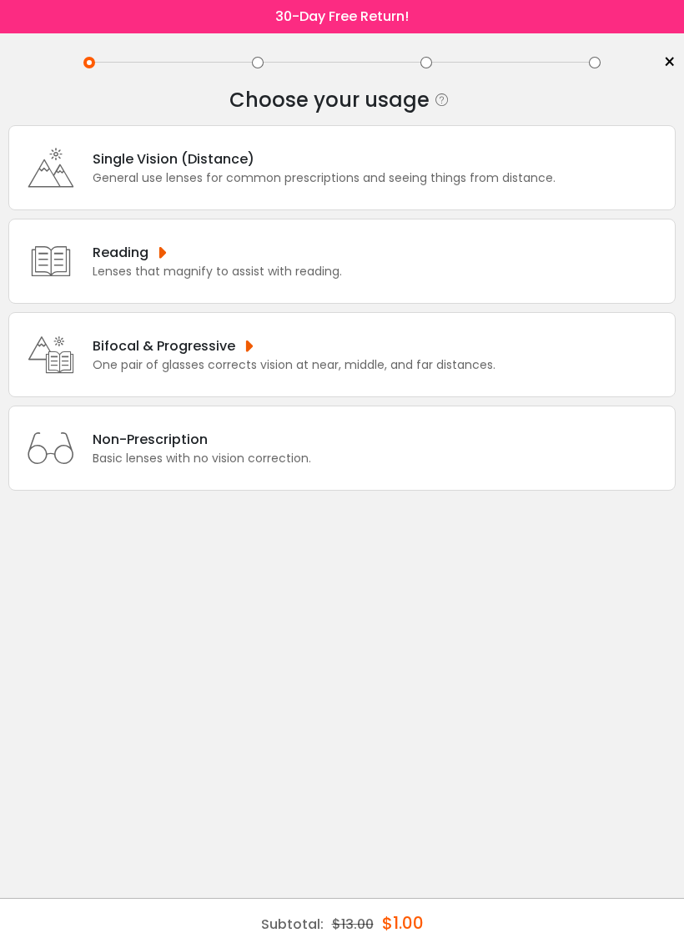
click at [219, 356] on div "Bifocal & Progressive" at bounding box center [294, 345] width 403 height 21
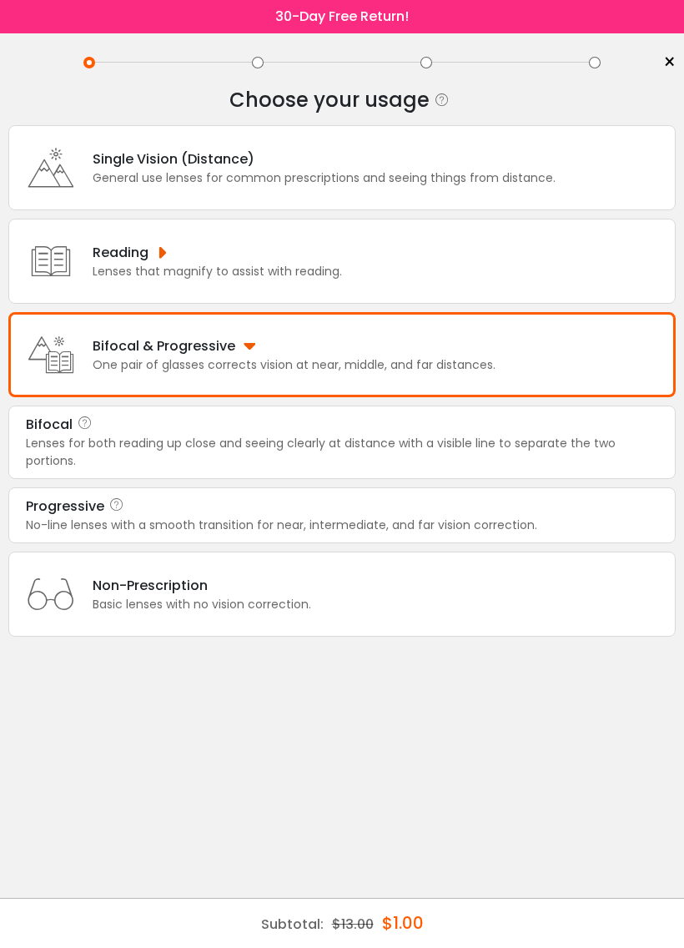
click at [98, 461] on div "Lenses for both reading up close and seeing clearly at distance with a visible …" at bounding box center [342, 452] width 632 height 35
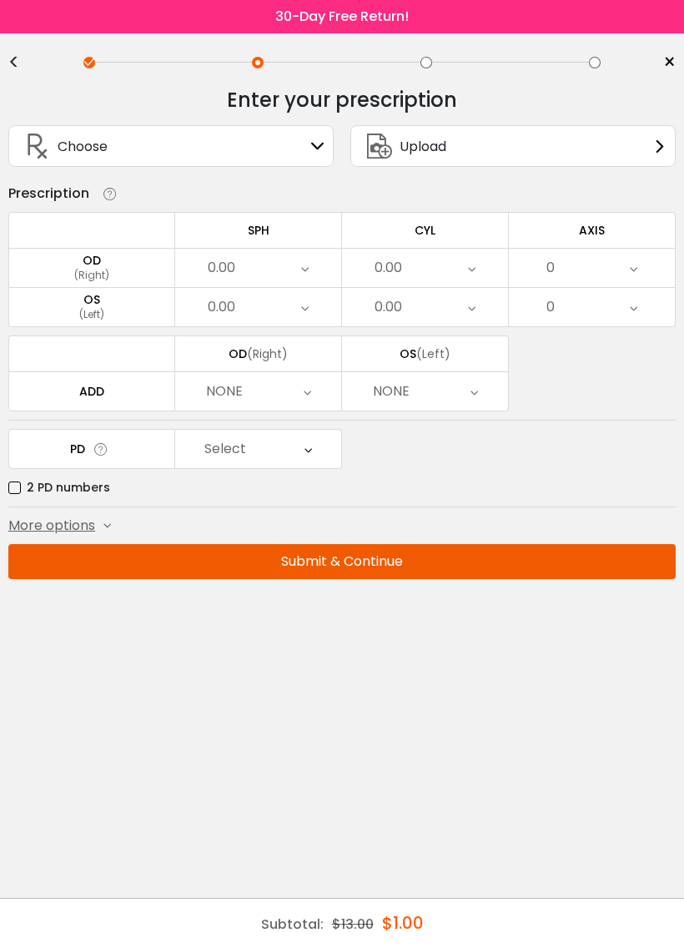
click at [301, 459] on div "Select" at bounding box center [258, 449] width 166 height 38
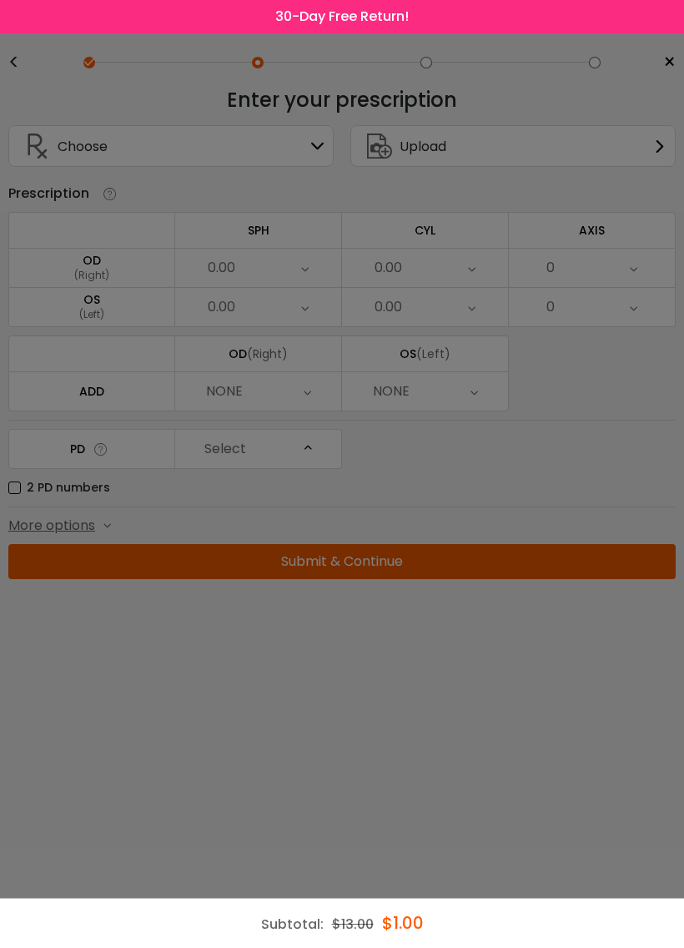
scroll to position [333, 0]
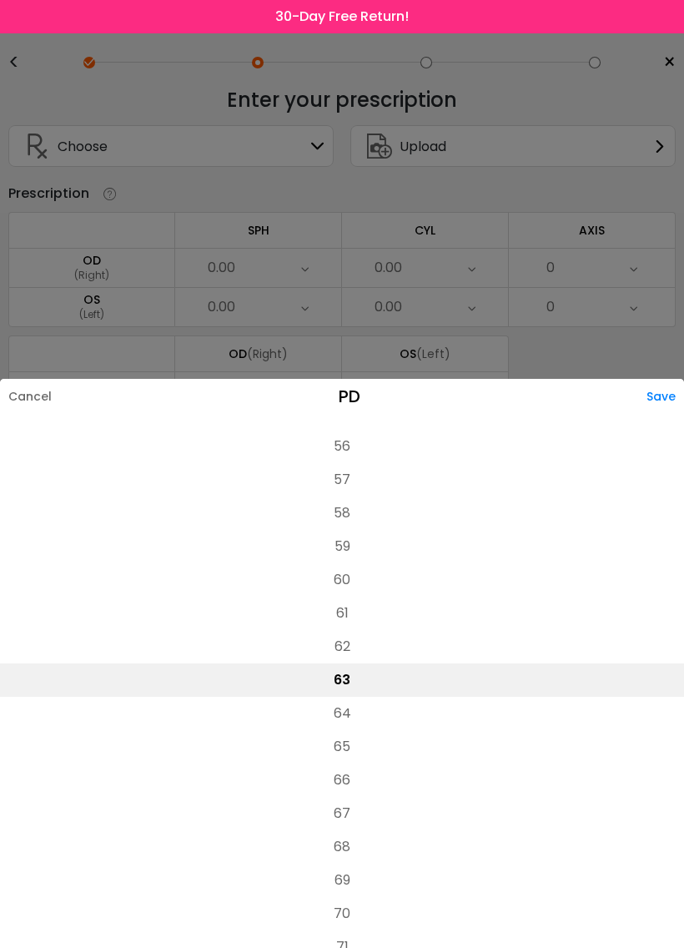
click at [347, 707] on li "64" at bounding box center [342, 713] width 684 height 33
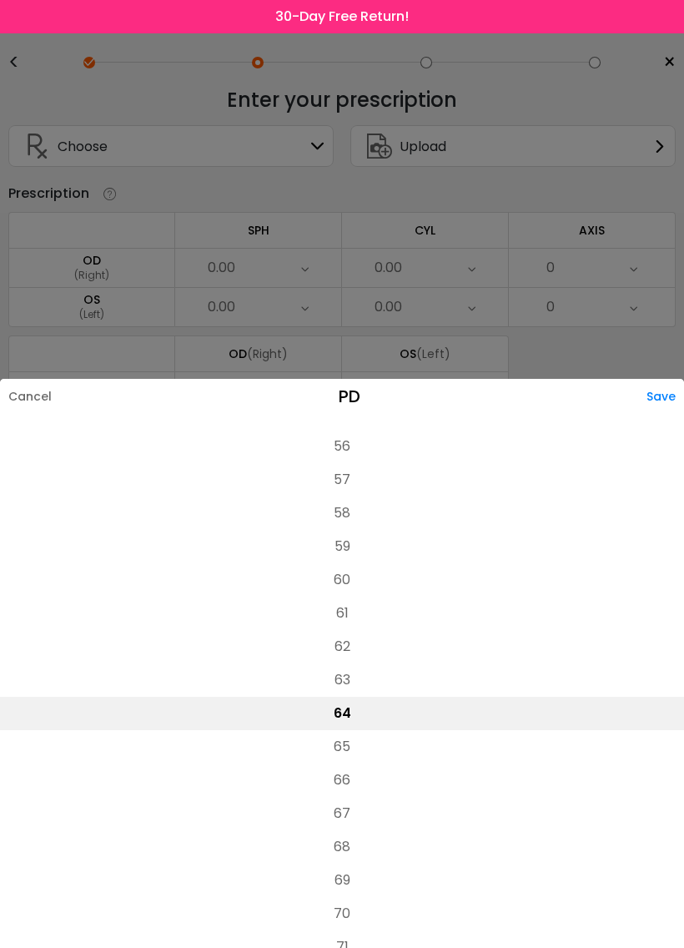
click at [673, 400] on div "Save" at bounding box center [666, 396] width 38 height 35
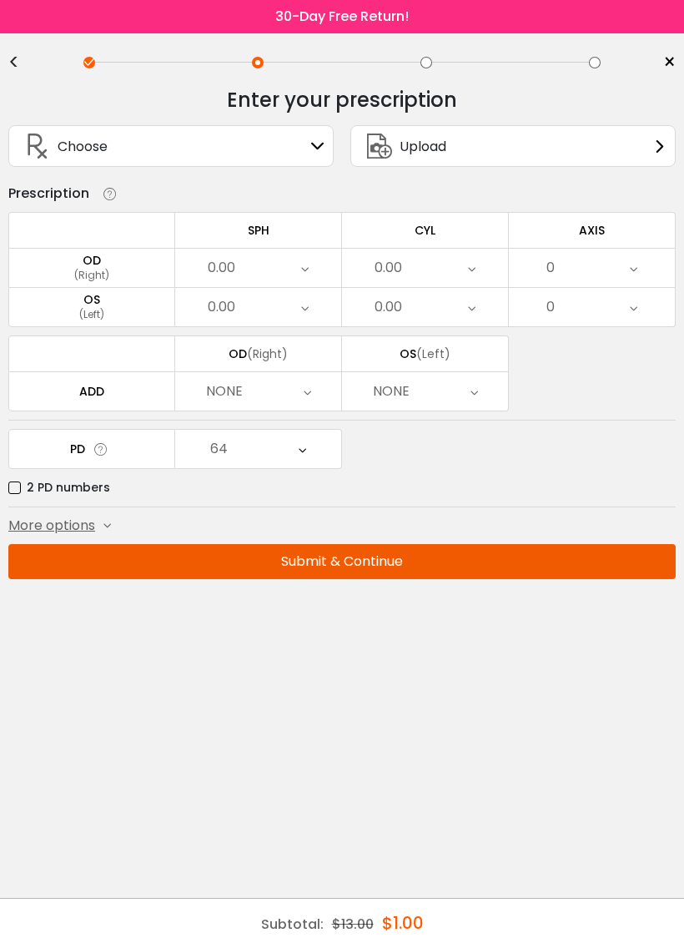
click at [311, 404] on div "NONE" at bounding box center [258, 391] width 166 height 38
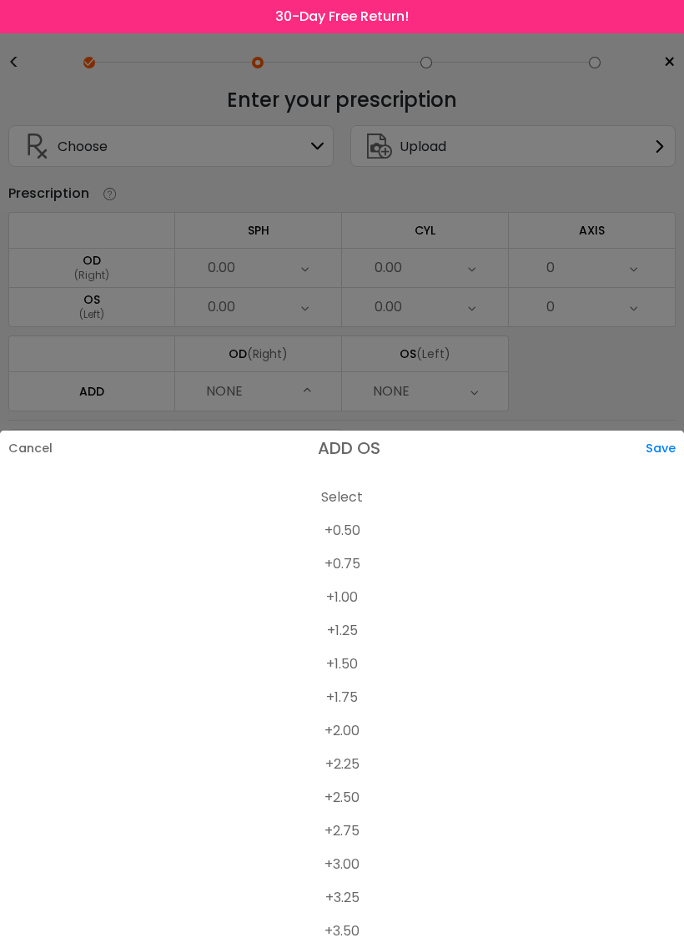
click at [352, 803] on li "+2.50" at bounding box center [342, 797] width 684 height 33
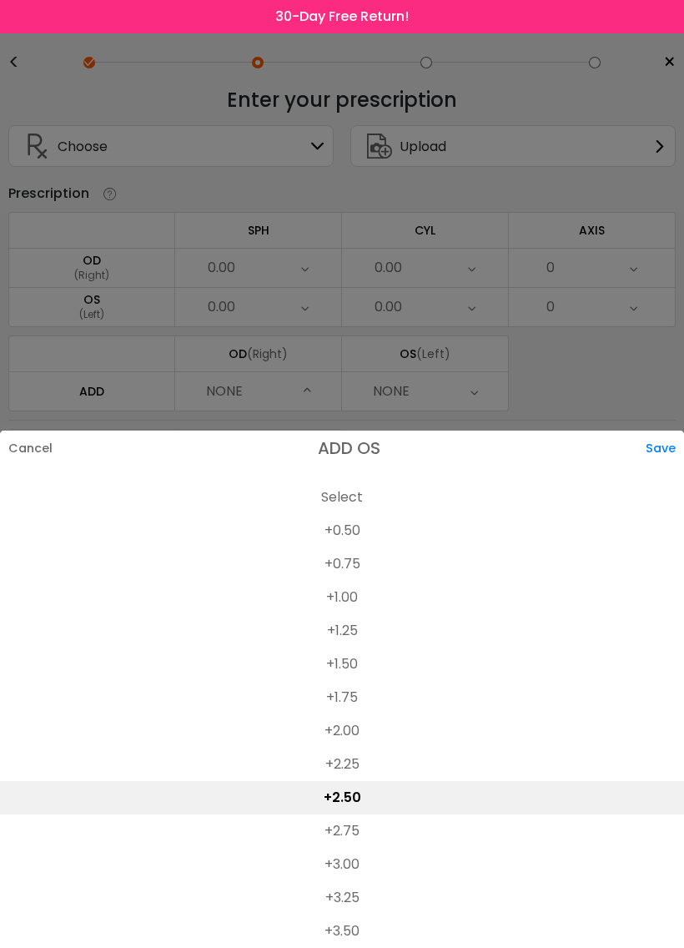
click at [667, 450] on div "Save" at bounding box center [665, 447] width 38 height 35
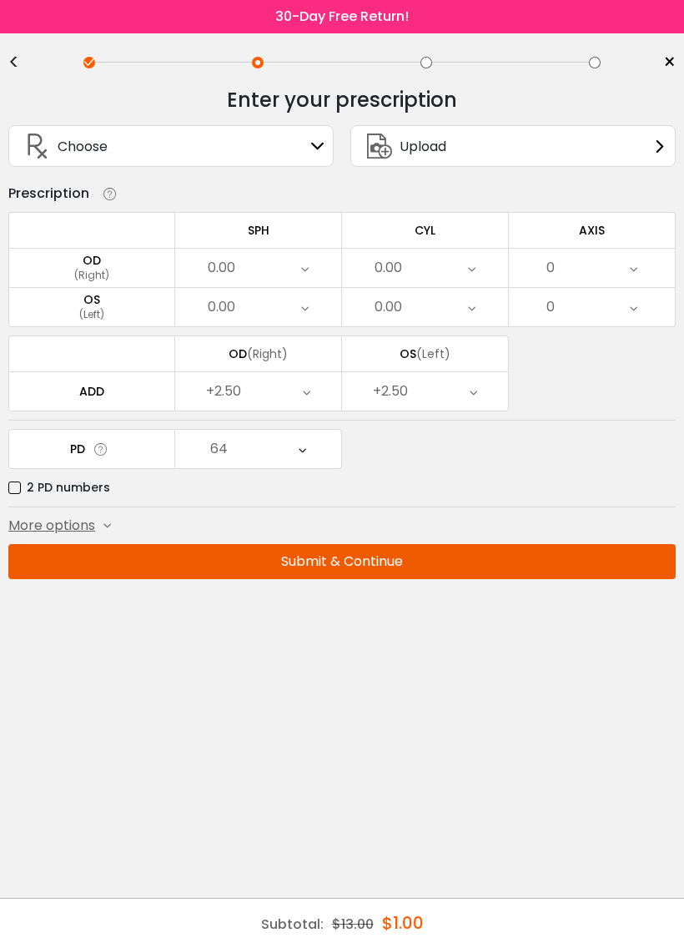
click at [632, 317] on icon at bounding box center [634, 307] width 8 height 38
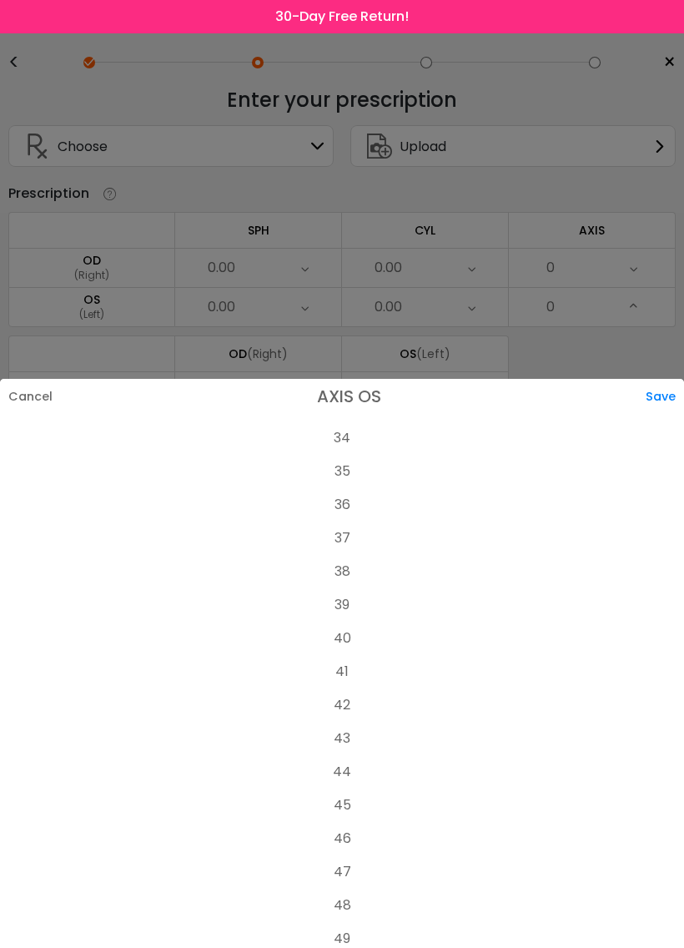
scroll to position [1149, 0]
click at [351, 635] on li "40" at bounding box center [342, 631] width 684 height 33
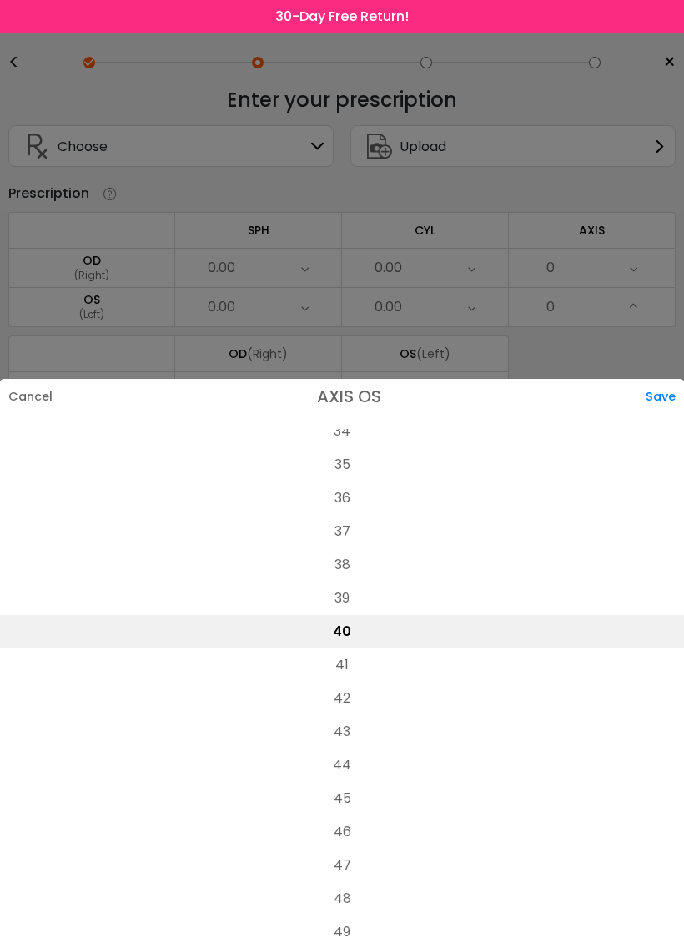
click at [668, 399] on div "Save" at bounding box center [665, 396] width 38 height 35
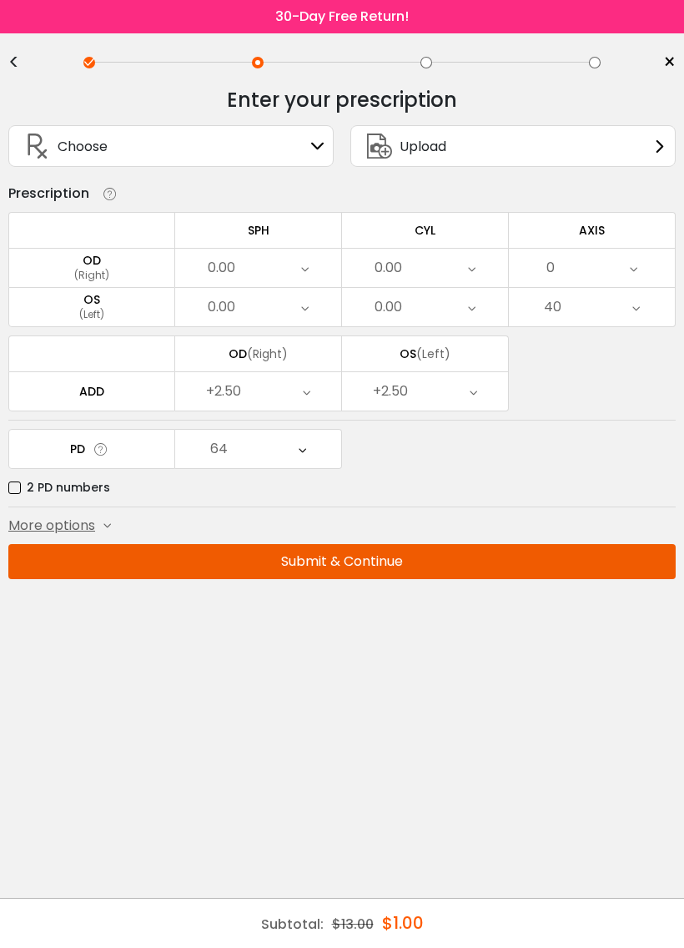
click at [470, 308] on icon at bounding box center [472, 307] width 8 height 38
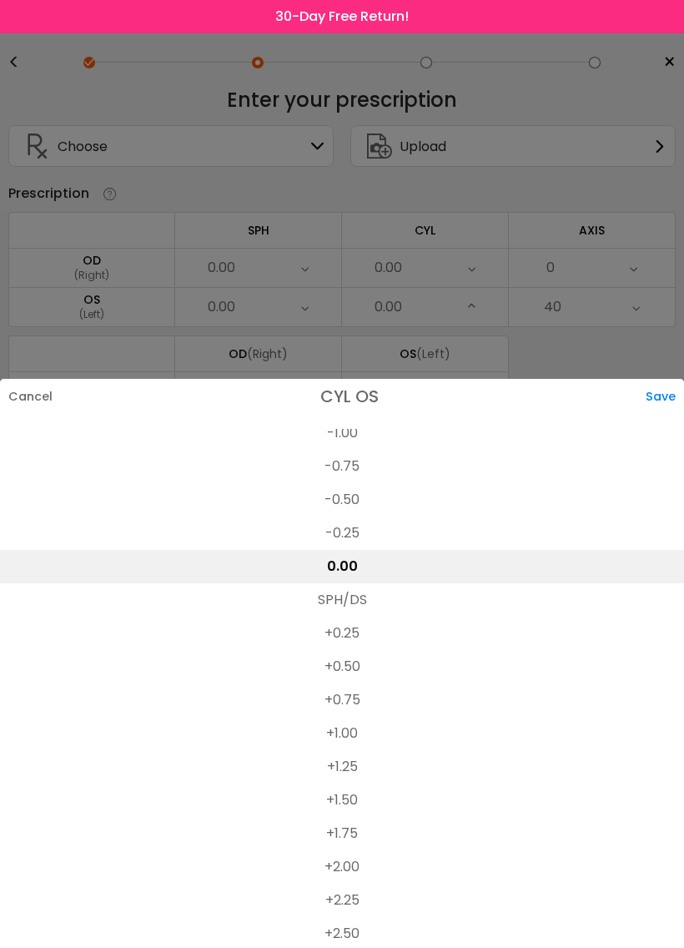
scroll to position [705, 0]
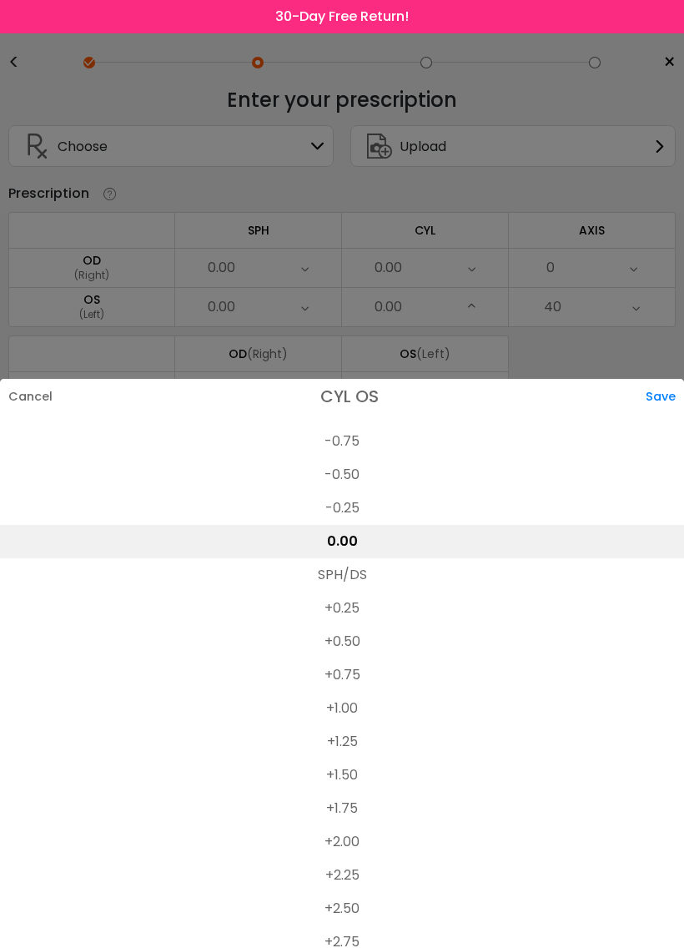
click at [343, 713] on li "+1.00" at bounding box center [342, 708] width 684 height 33
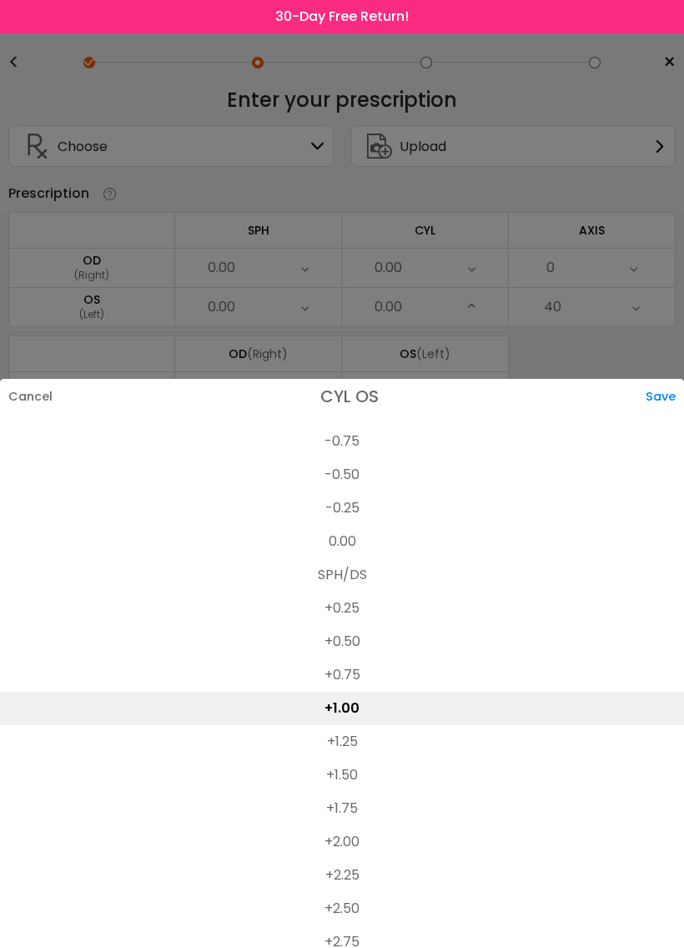
click at [662, 400] on div "Save" at bounding box center [665, 396] width 38 height 35
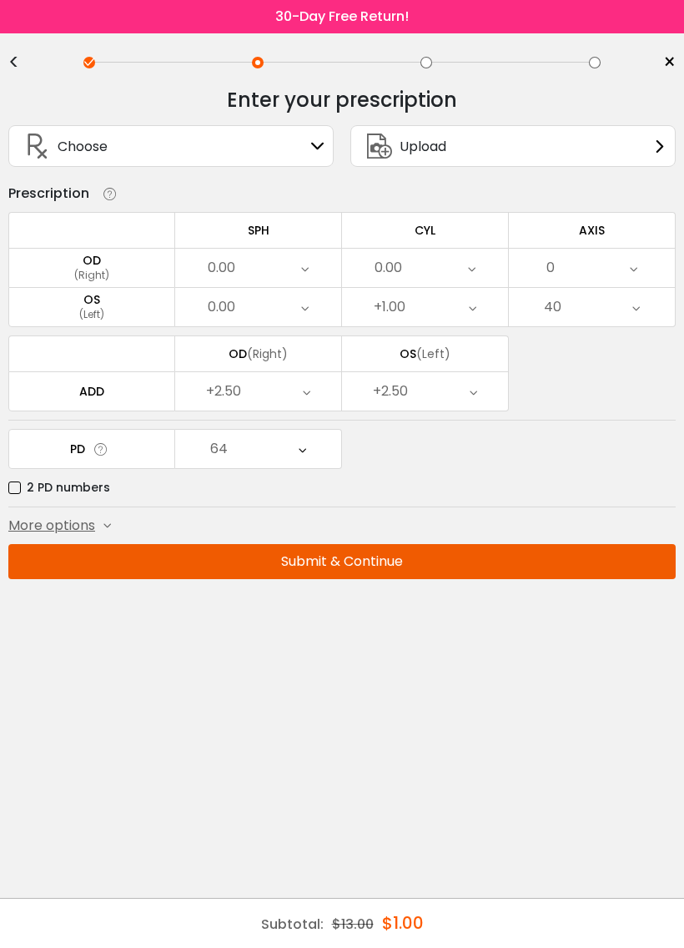
click at [266, 313] on div "0.00" at bounding box center [258, 307] width 166 height 38
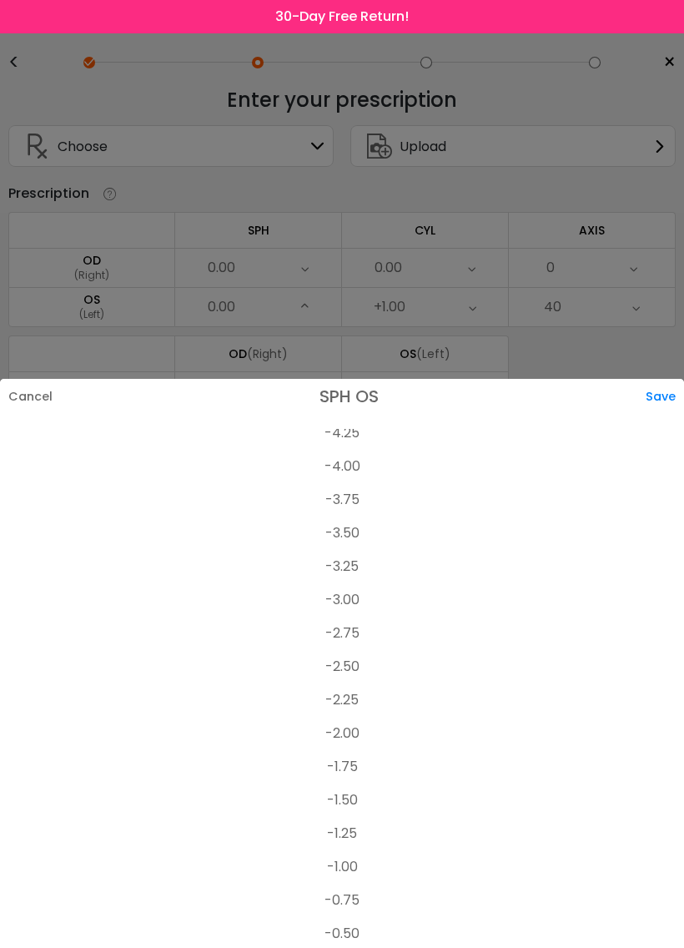
scroll to position [2099, 0]
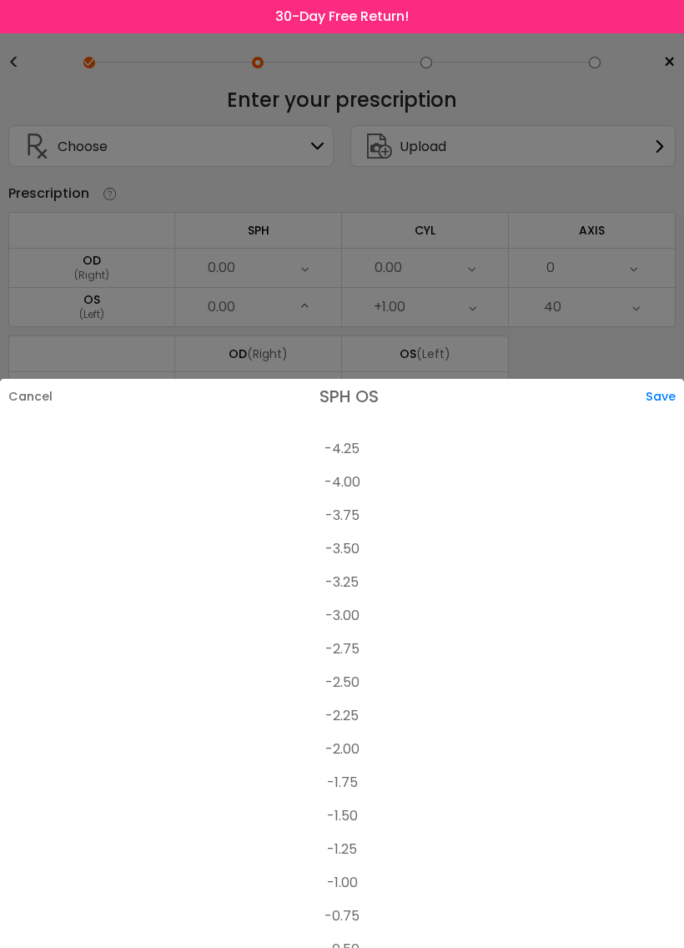
click at [351, 684] on li "-2.50" at bounding box center [342, 682] width 684 height 33
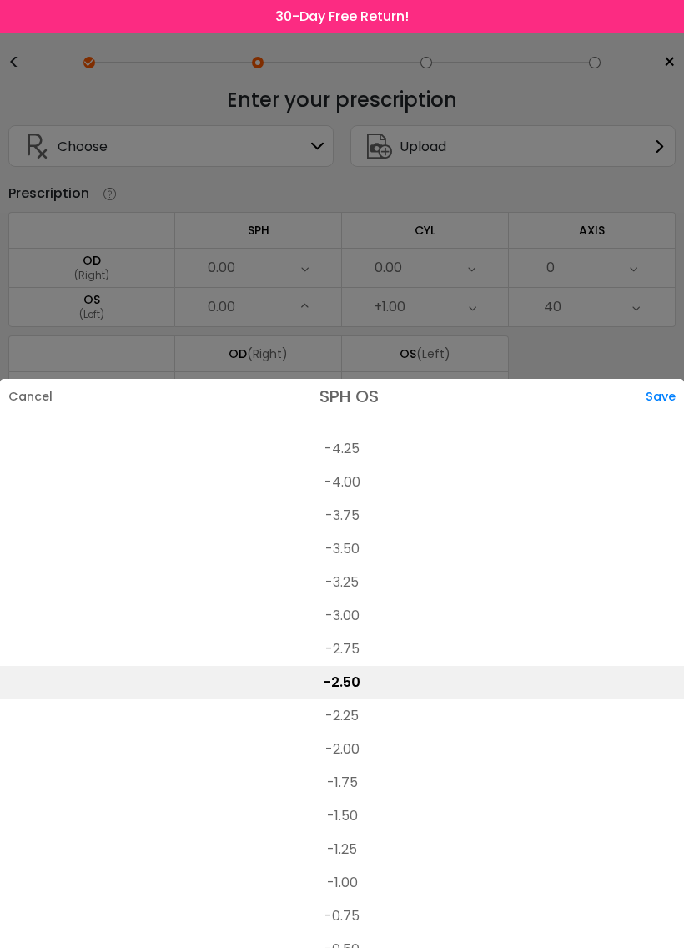
click at [677, 396] on div "Save" at bounding box center [665, 396] width 38 height 35
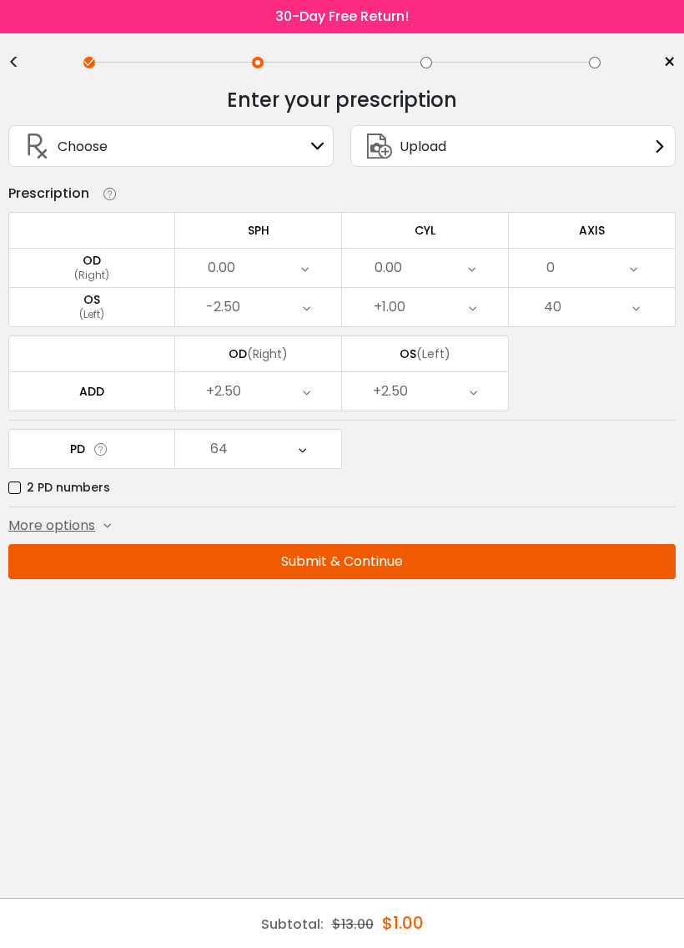
click at [298, 272] on div "0.00" at bounding box center [258, 268] width 166 height 38
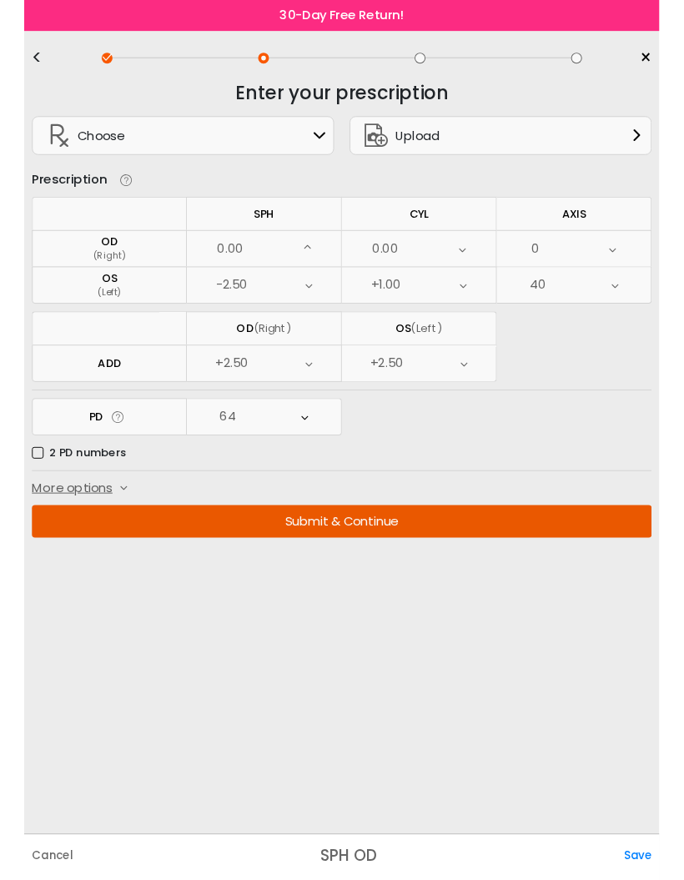
scroll to position [2435, 0]
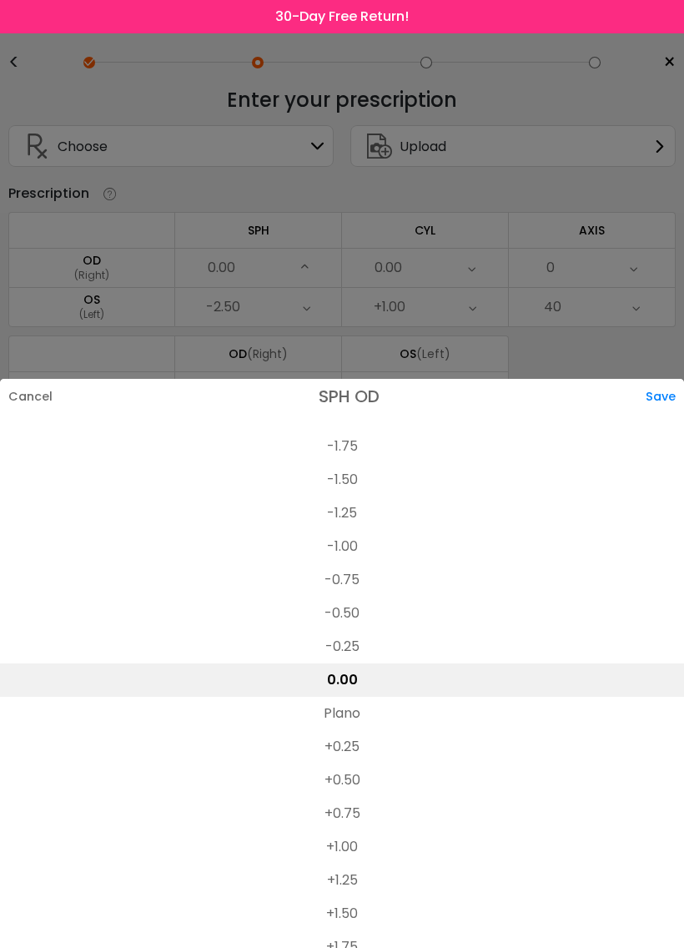
click at [343, 548] on li "-1.00" at bounding box center [342, 546] width 684 height 33
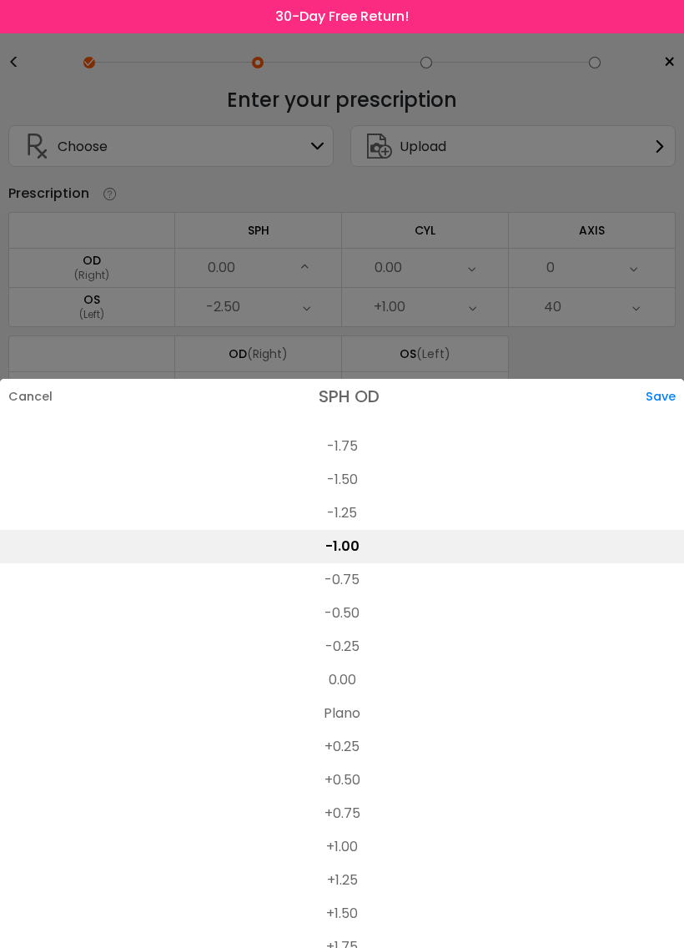
click at [664, 399] on div "Save" at bounding box center [665, 396] width 38 height 35
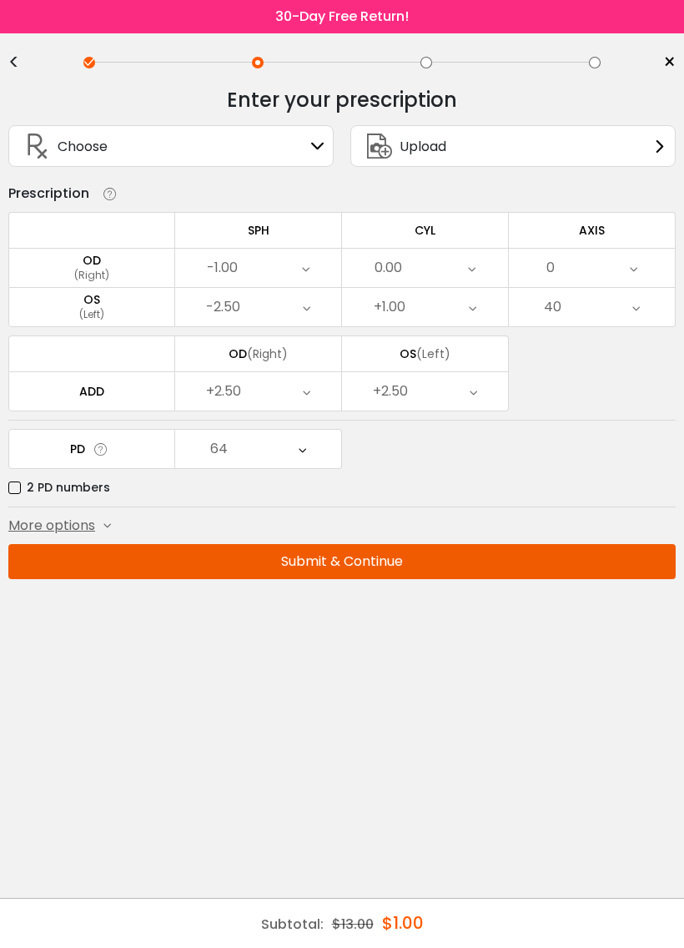
click at [351, 566] on button "Submit & Continue" at bounding box center [341, 561] width 667 height 35
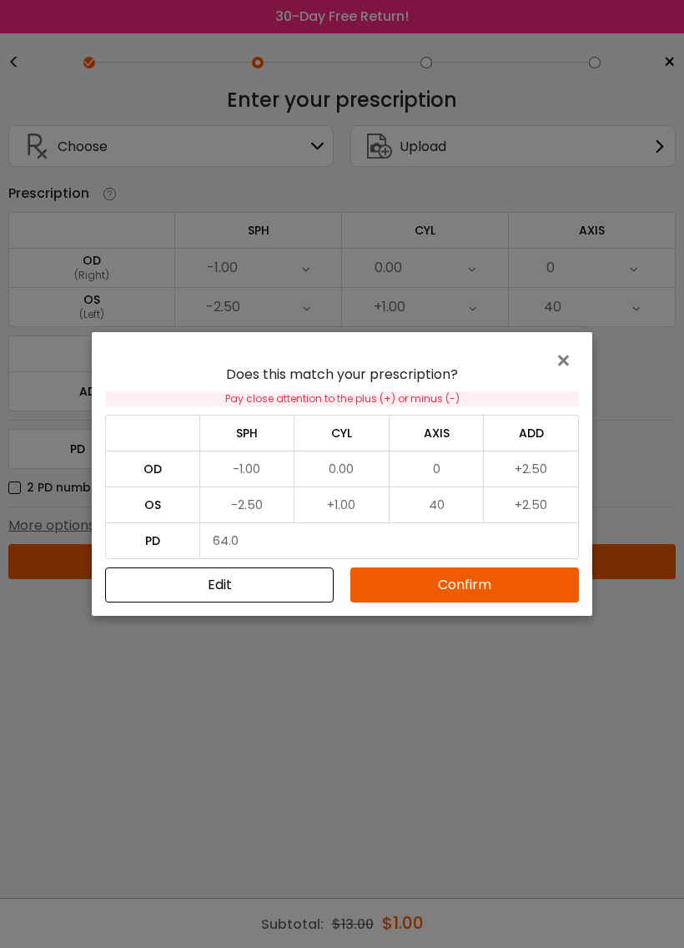
click at [475, 594] on button "Confirm" at bounding box center [464, 584] width 229 height 35
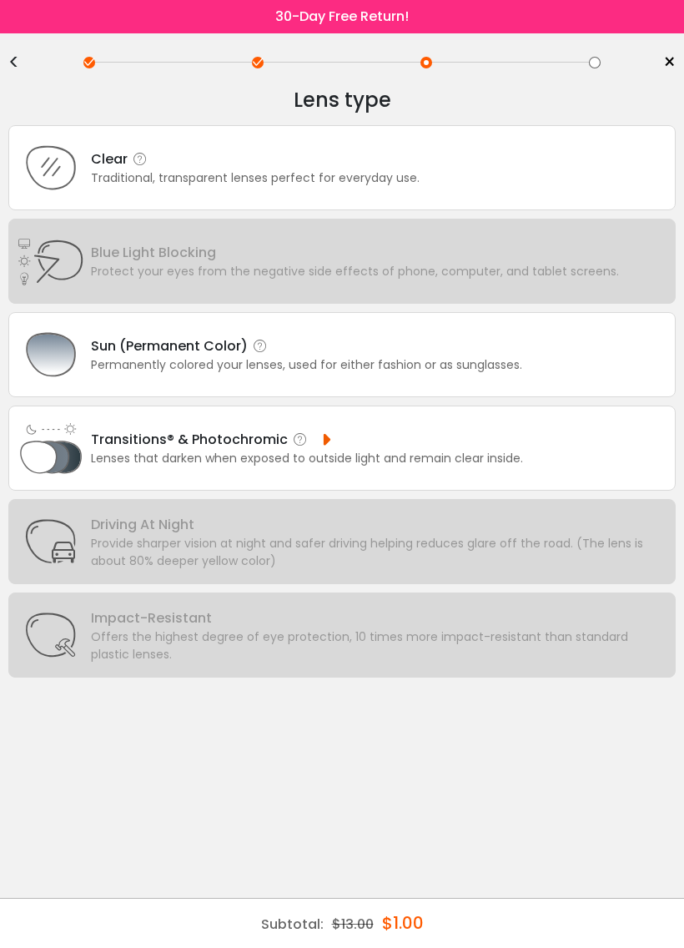
click at [379, 180] on div "Traditional, transparent lenses perfect for everyday use." at bounding box center [255, 178] width 329 height 18
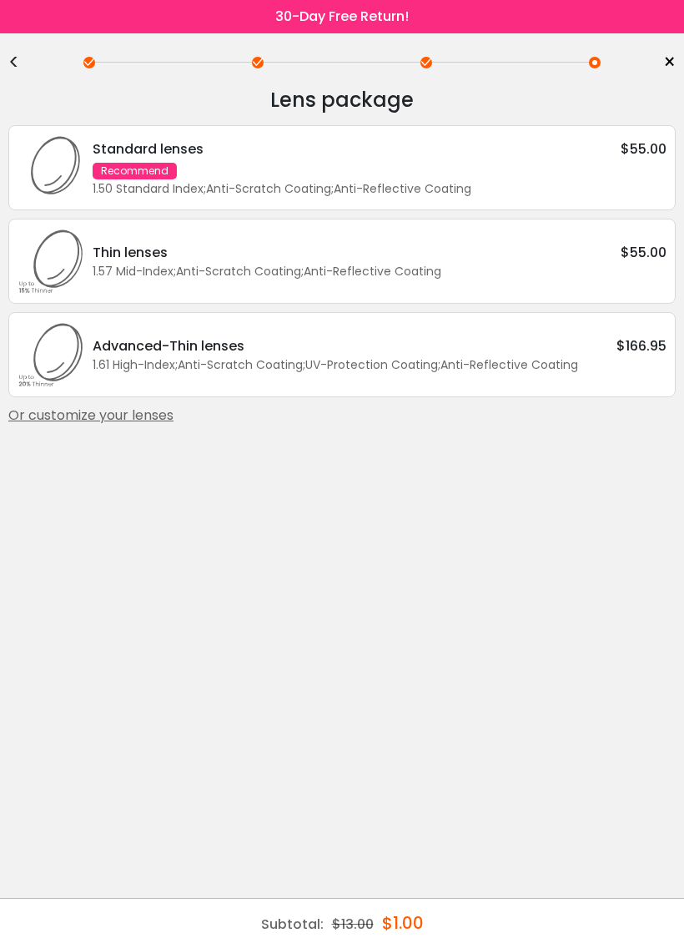
click at [673, 50] on span "×" at bounding box center [669, 62] width 13 height 25
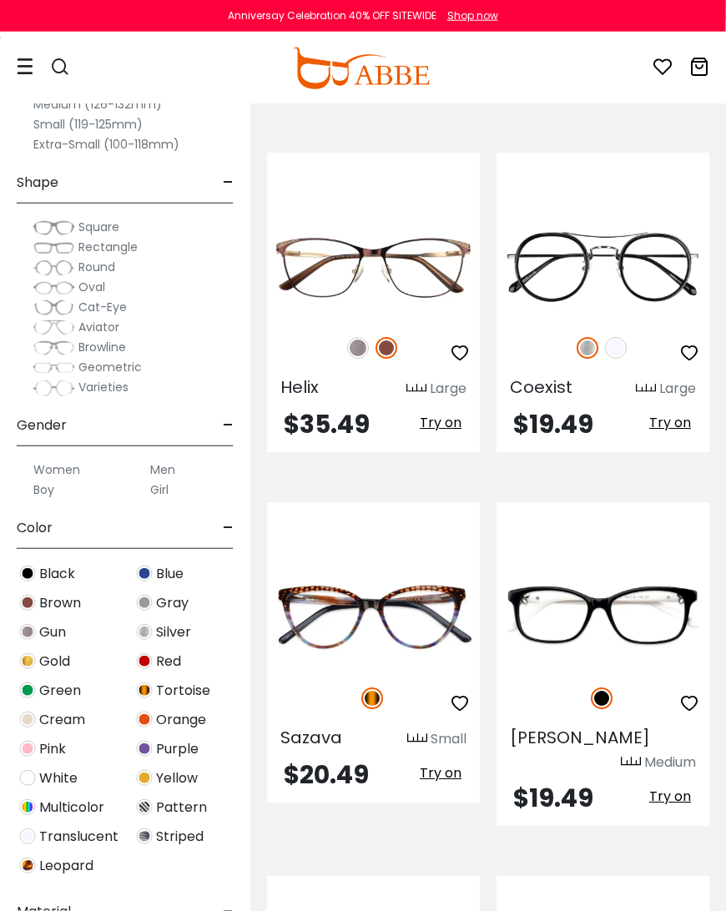
scroll to position [2589, 0]
